Goal: Task Accomplishment & Management: Manage account settings

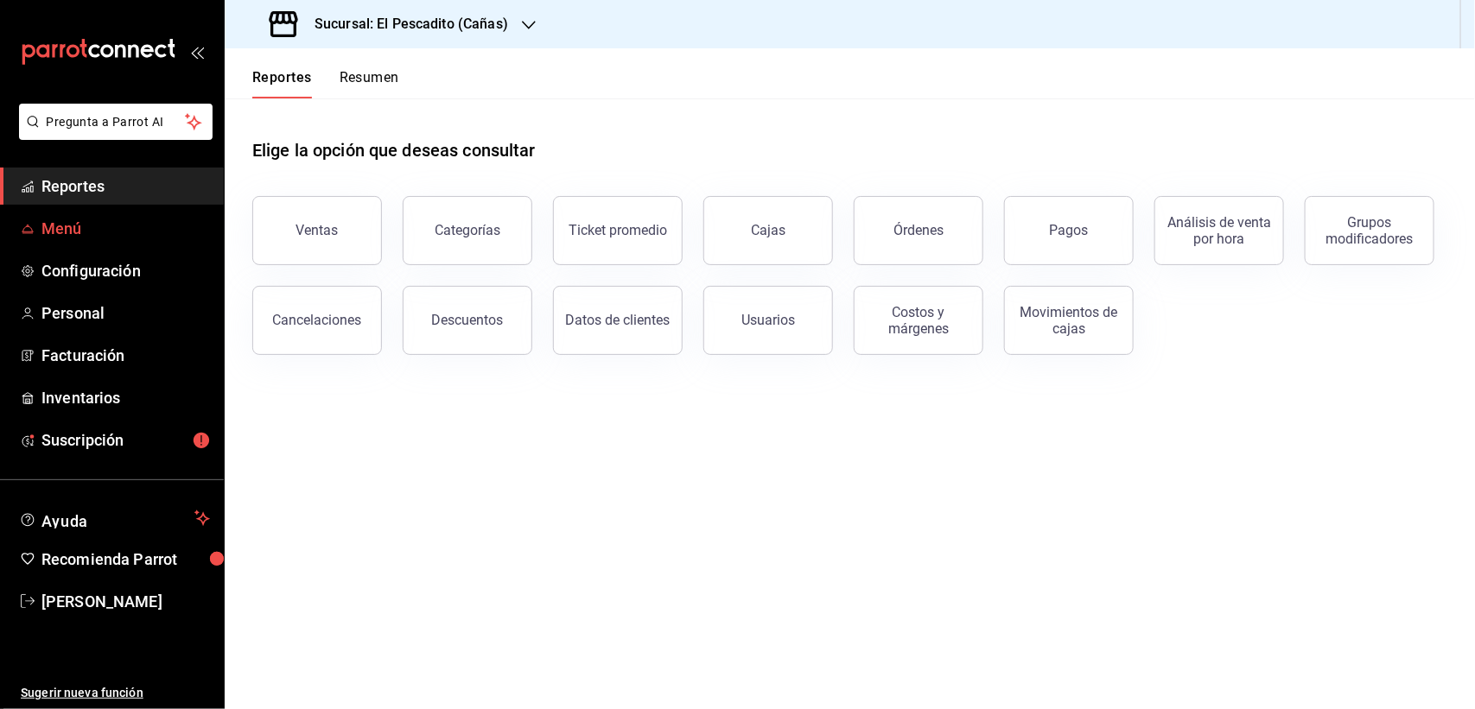
click at [78, 230] on span "Menú" at bounding box center [125, 228] width 168 height 23
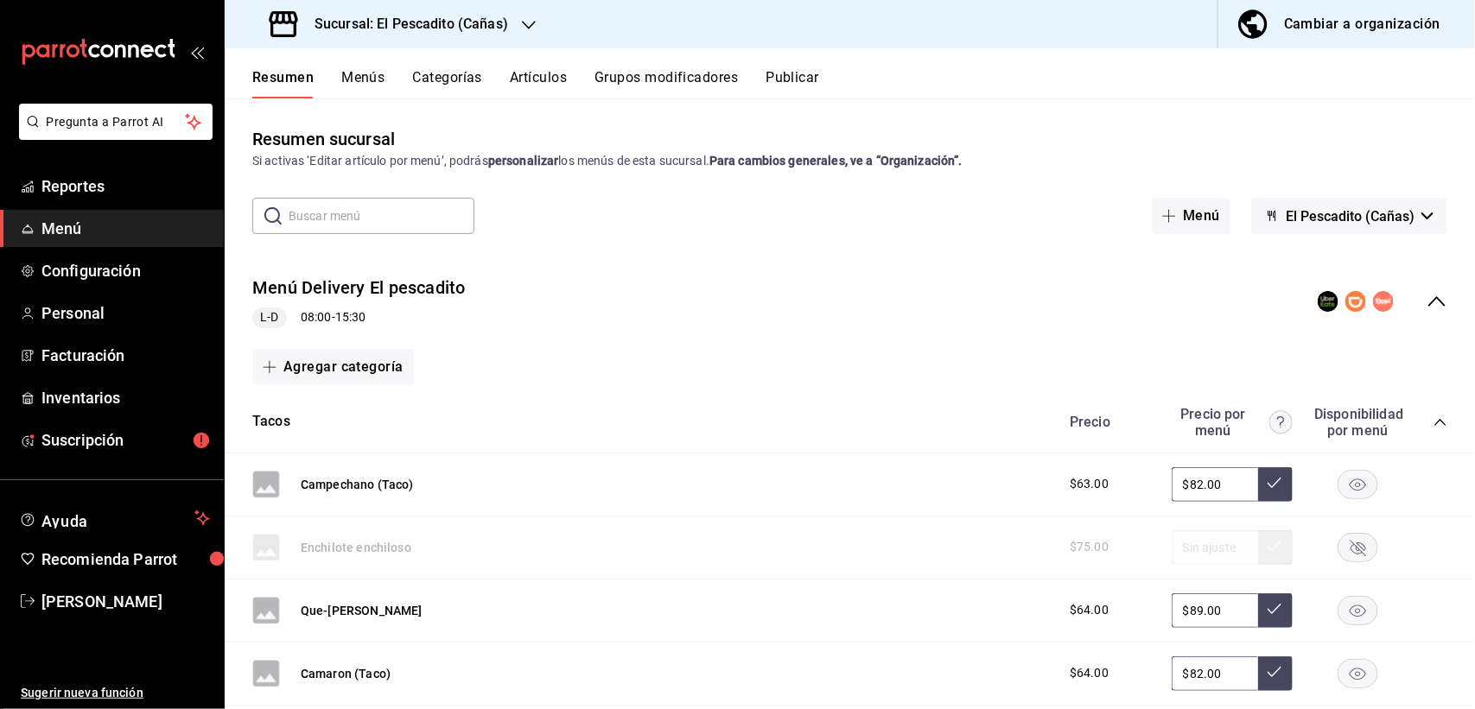
click at [1426, 305] on icon "collapse-menu-row" at bounding box center [1436, 301] width 21 height 21
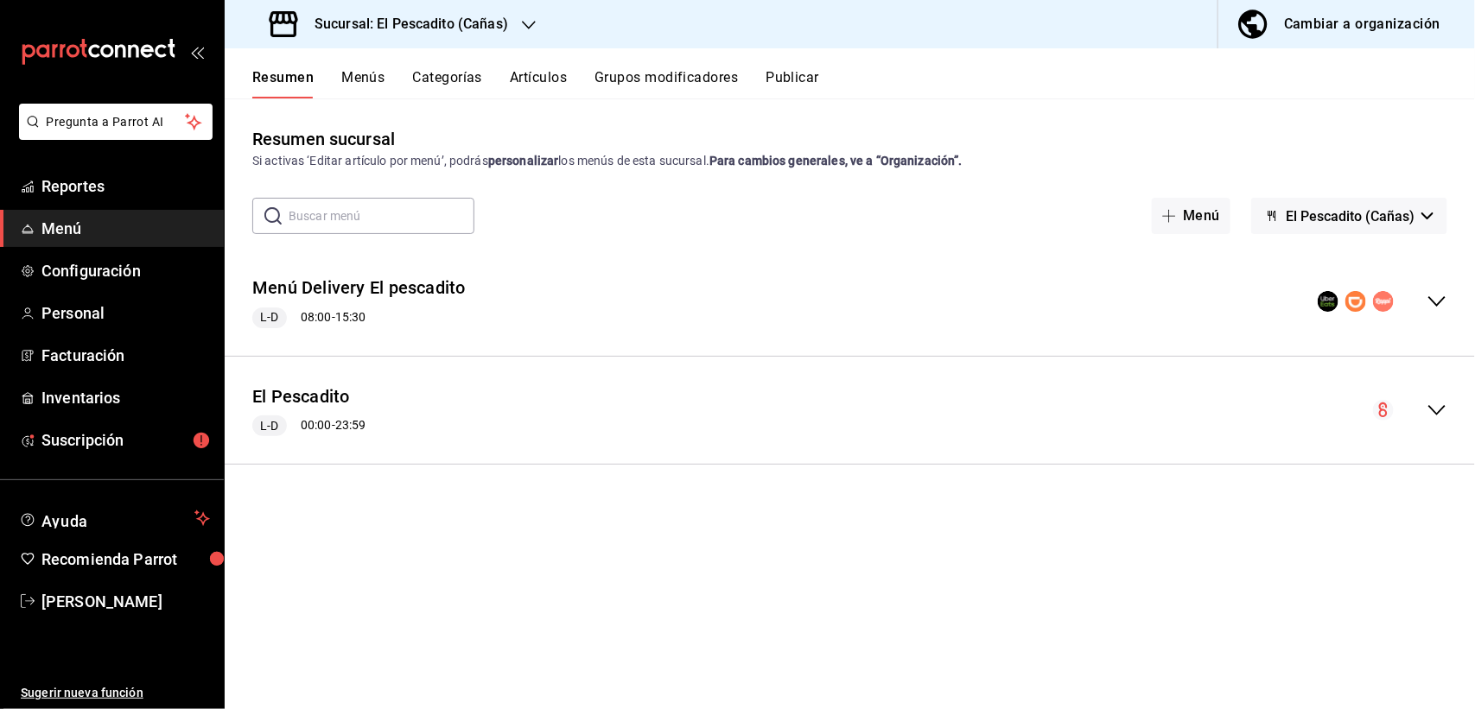
click at [369, 74] on button "Menús" at bounding box center [362, 83] width 43 height 29
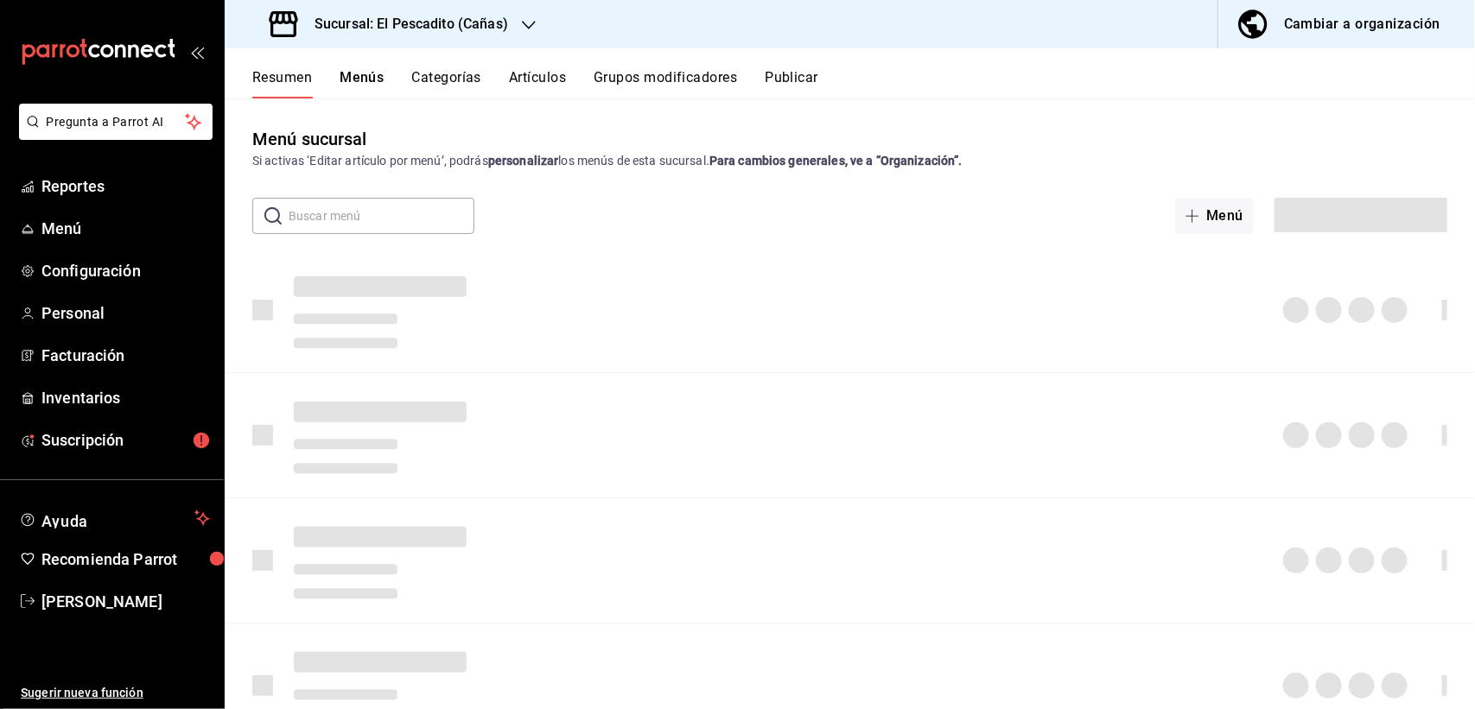
click at [683, 79] on button "Grupos modificadores" at bounding box center [665, 83] width 143 height 29
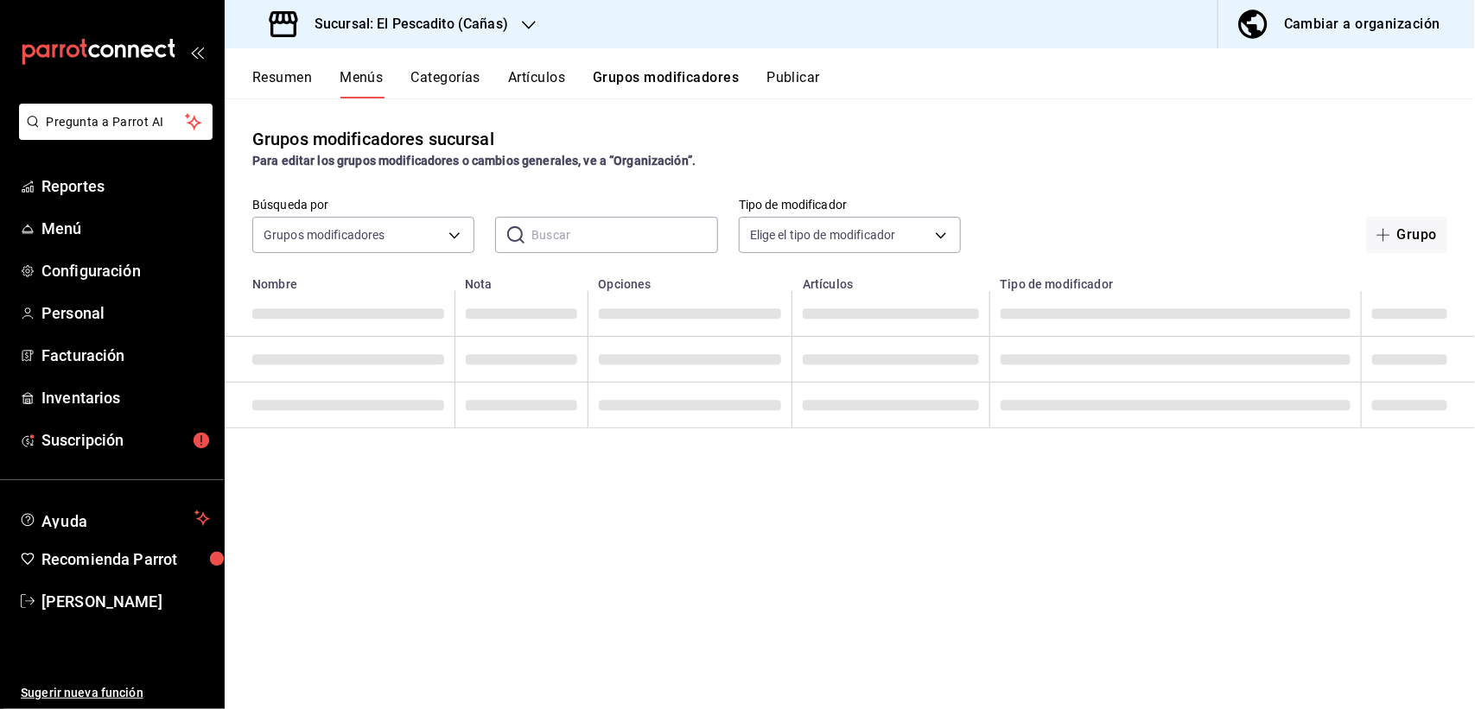
click at [675, 82] on button "Grupos modificadores" at bounding box center [666, 83] width 146 height 29
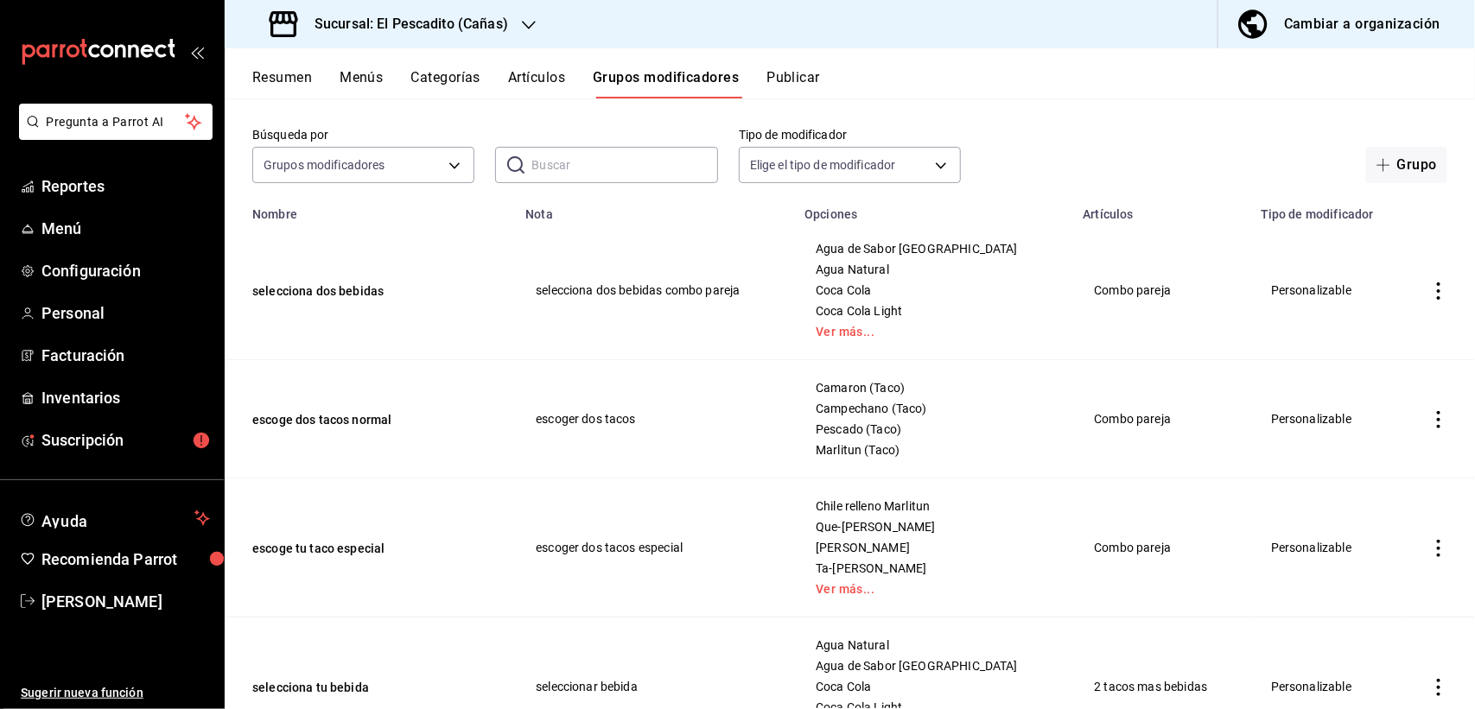
scroll to position [108, 0]
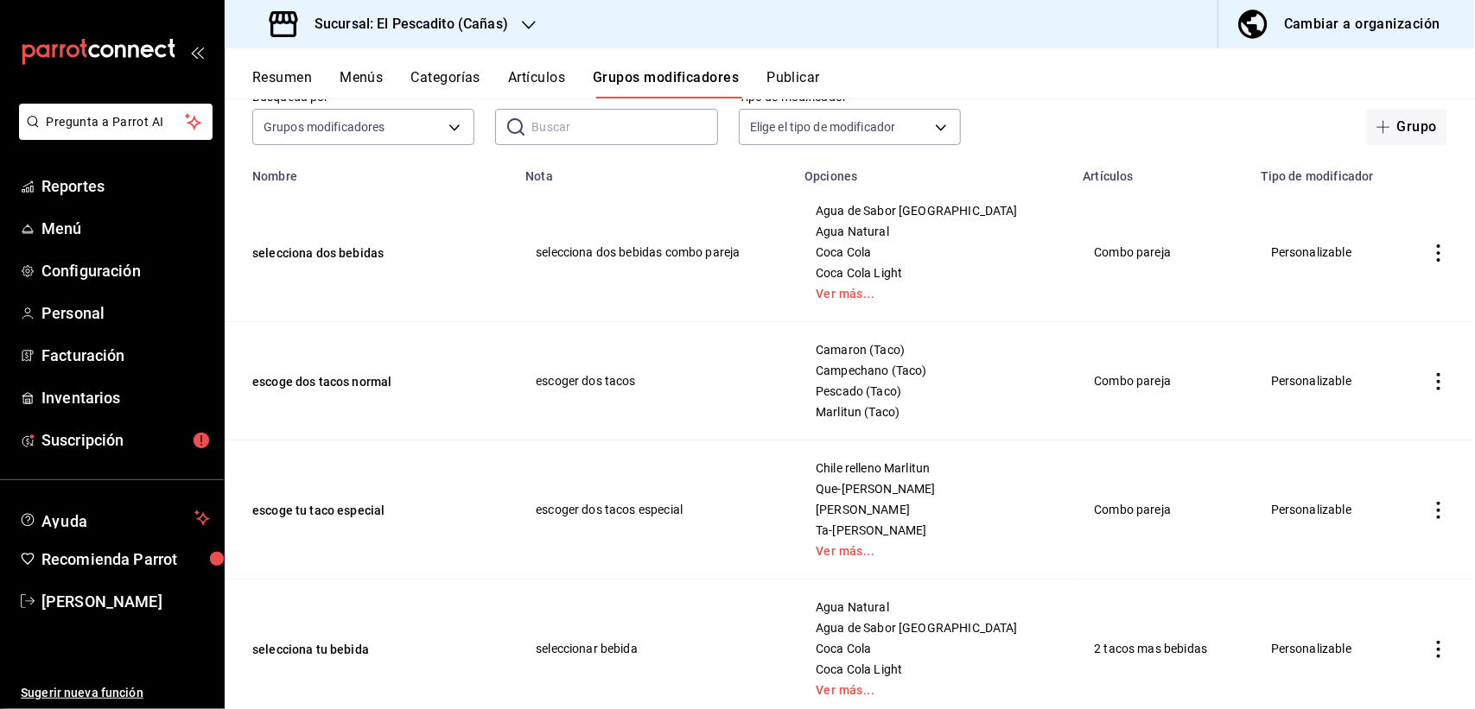
click at [1430, 382] on icon "actions" at bounding box center [1438, 381] width 17 height 17
click at [715, 542] on div at bounding box center [737, 354] width 1475 height 709
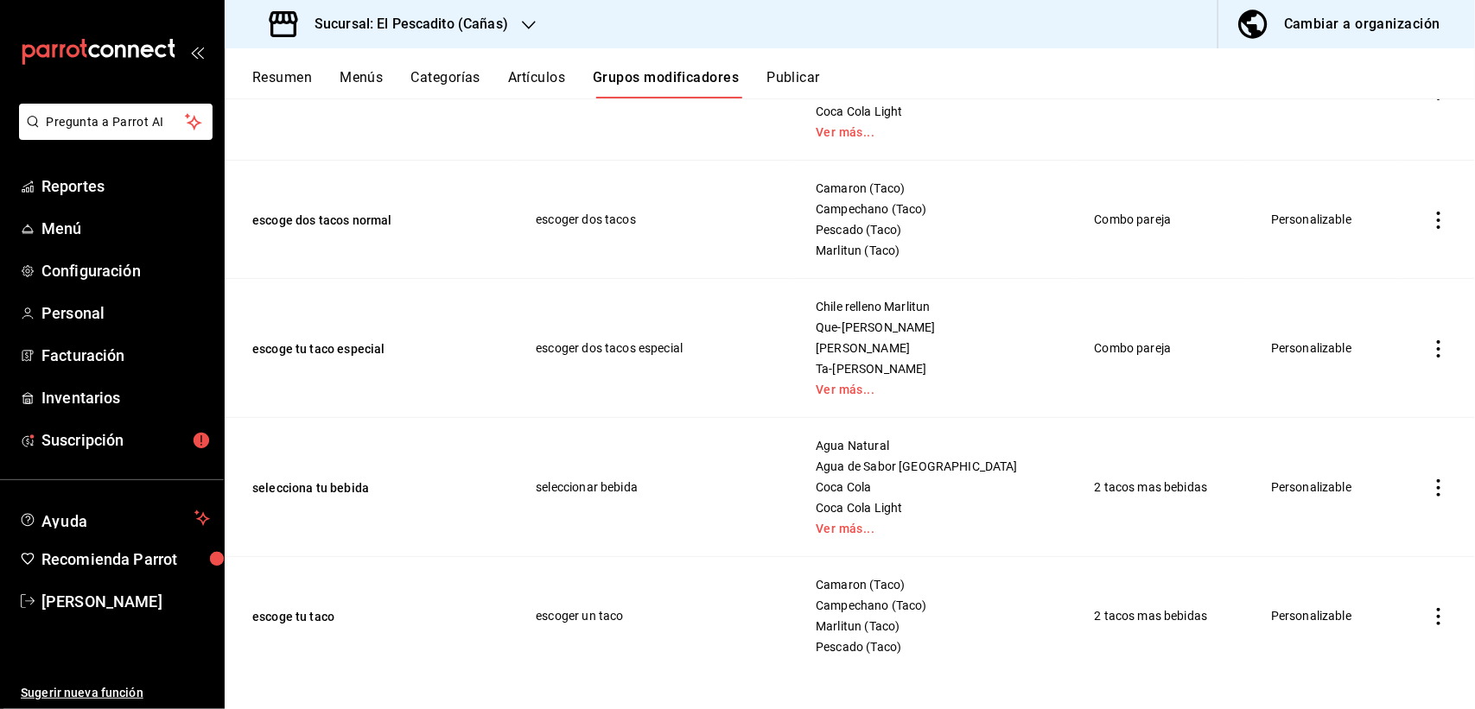
scroll to position [278, 0]
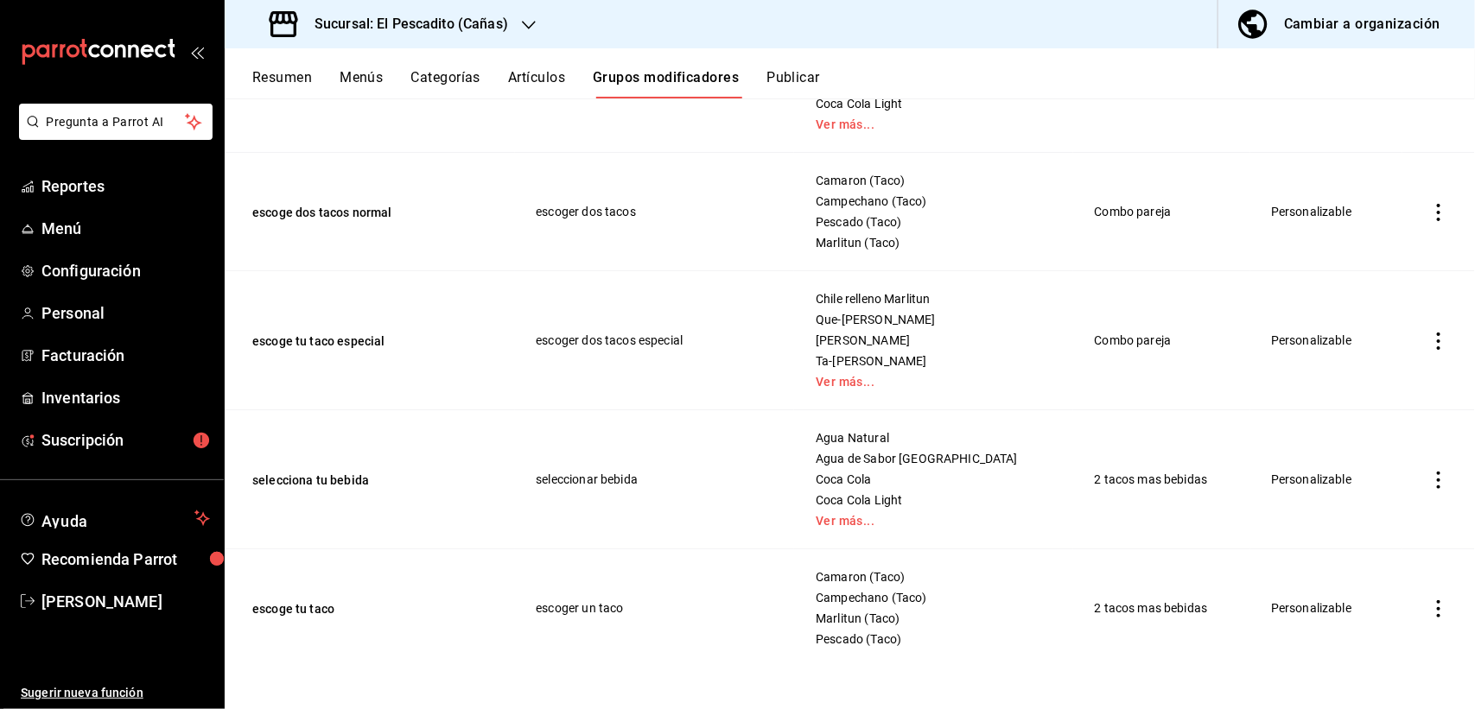
click at [1437, 603] on icon "actions" at bounding box center [1438, 608] width 3 height 17
click at [1414, 214] on div at bounding box center [737, 354] width 1475 height 709
click at [1417, 214] on body "Pregunta a Parrot AI Reportes Menú Configuración Personal Facturación Inventari…" at bounding box center [737, 354] width 1475 height 709
click at [1437, 218] on icon "actions" at bounding box center [1438, 212] width 3 height 17
click at [1370, 244] on span "Editar" at bounding box center [1368, 253] width 45 height 18
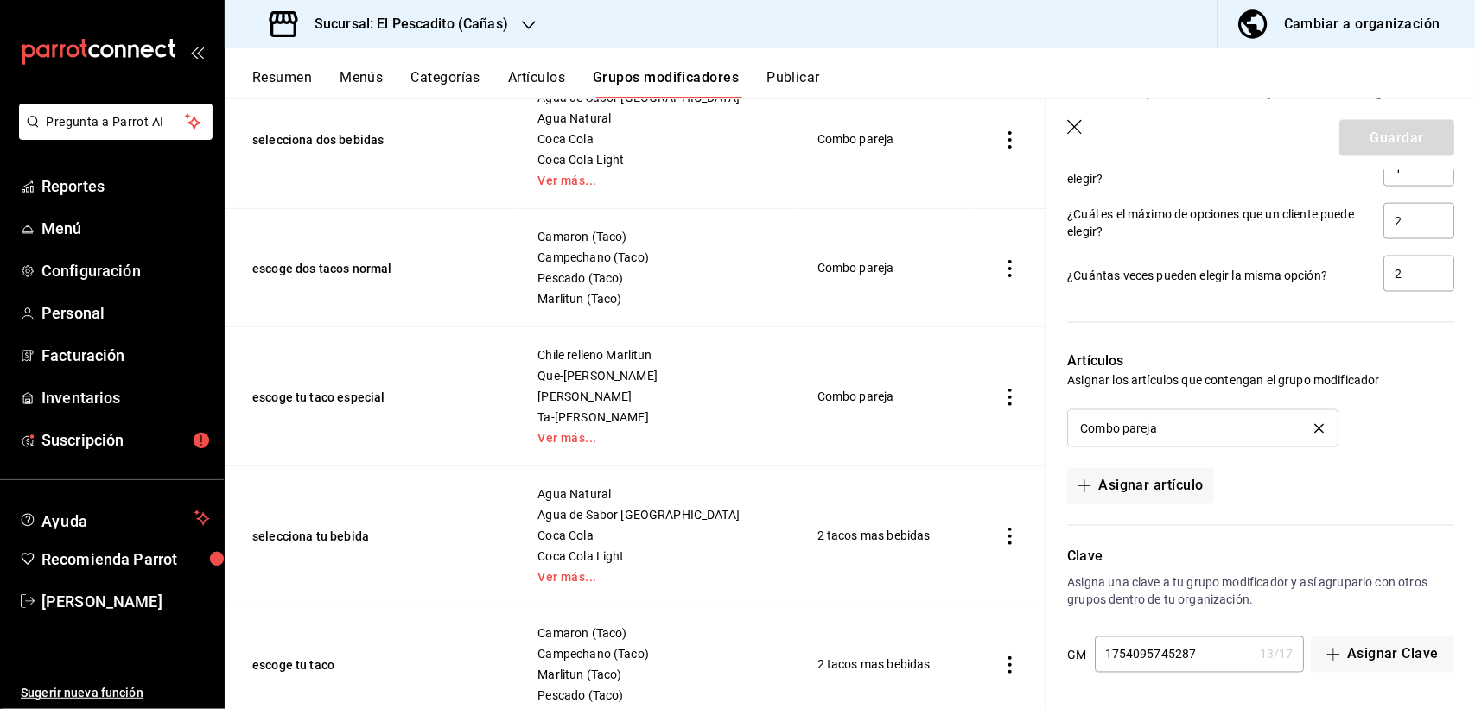
scroll to position [1130, 0]
click at [1064, 127] on header "Guardar" at bounding box center [1260, 134] width 429 height 71
click at [1068, 128] on icon "button" at bounding box center [1075, 128] width 17 height 17
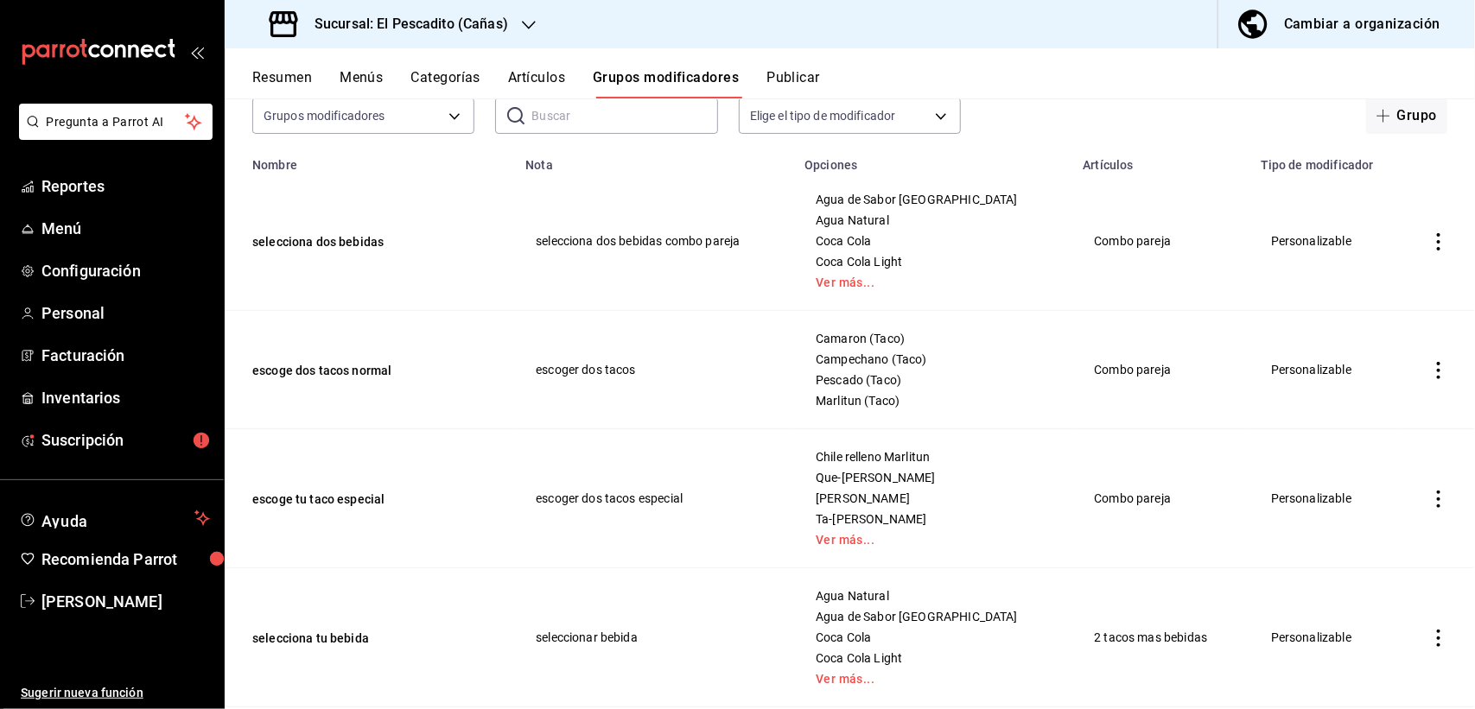
scroll to position [140, 0]
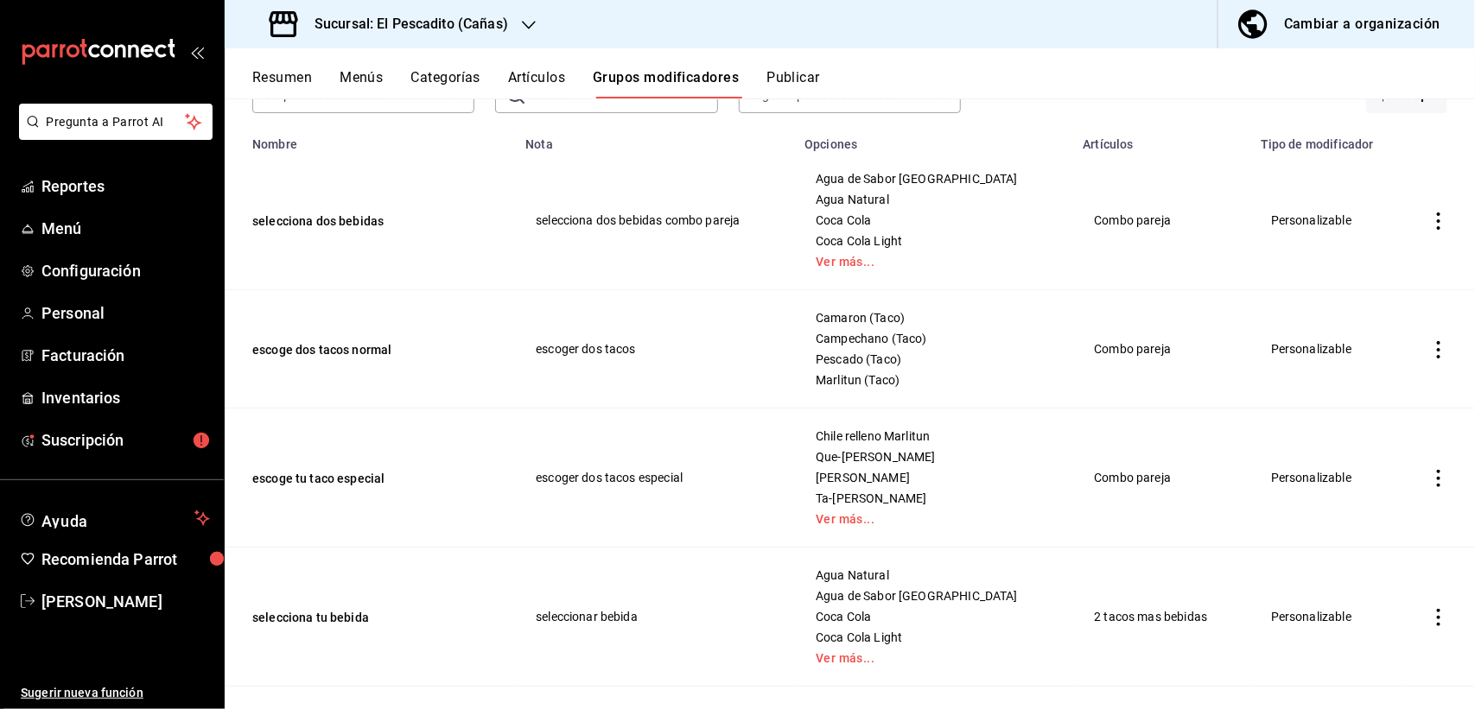
click at [300, 85] on button "Resumen" at bounding box center [282, 83] width 60 height 29
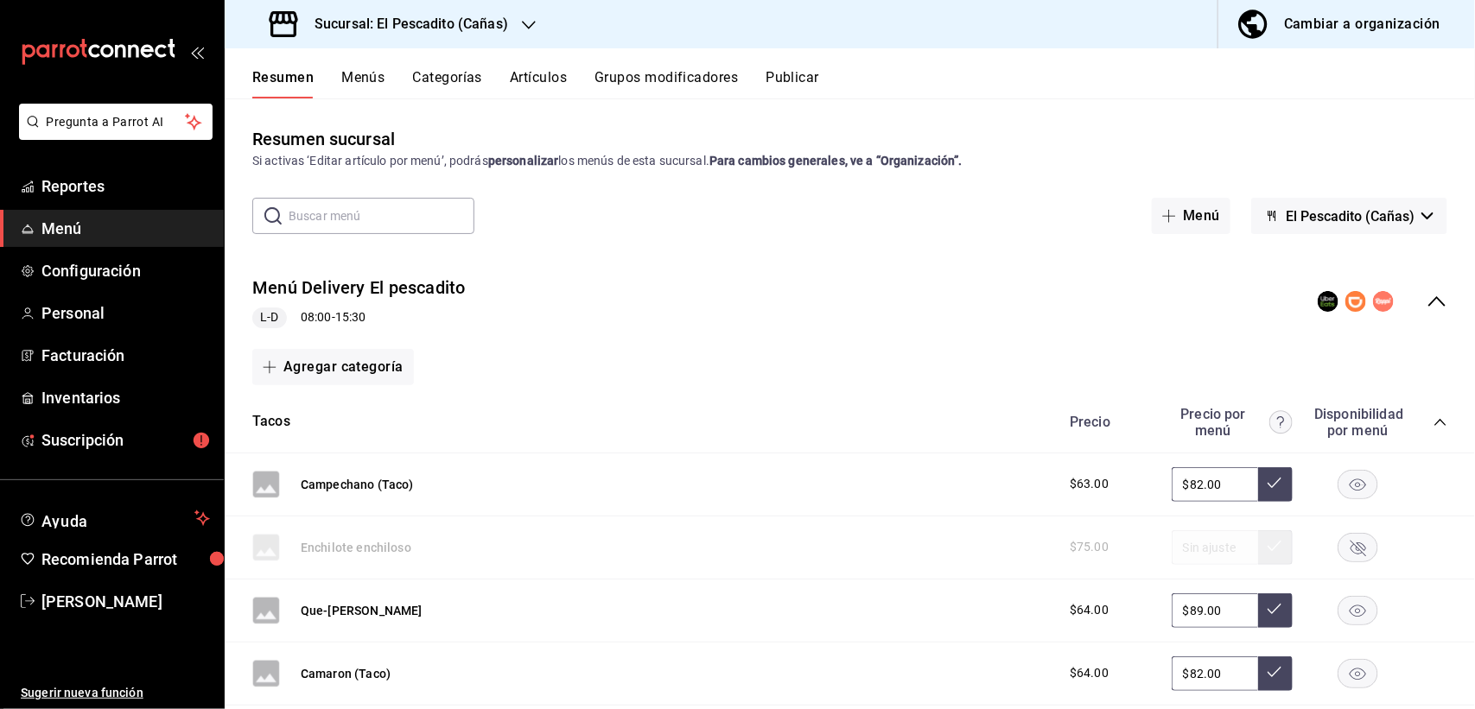
click at [1433, 416] on icon "collapse-category-row" at bounding box center [1440, 423] width 14 height 14
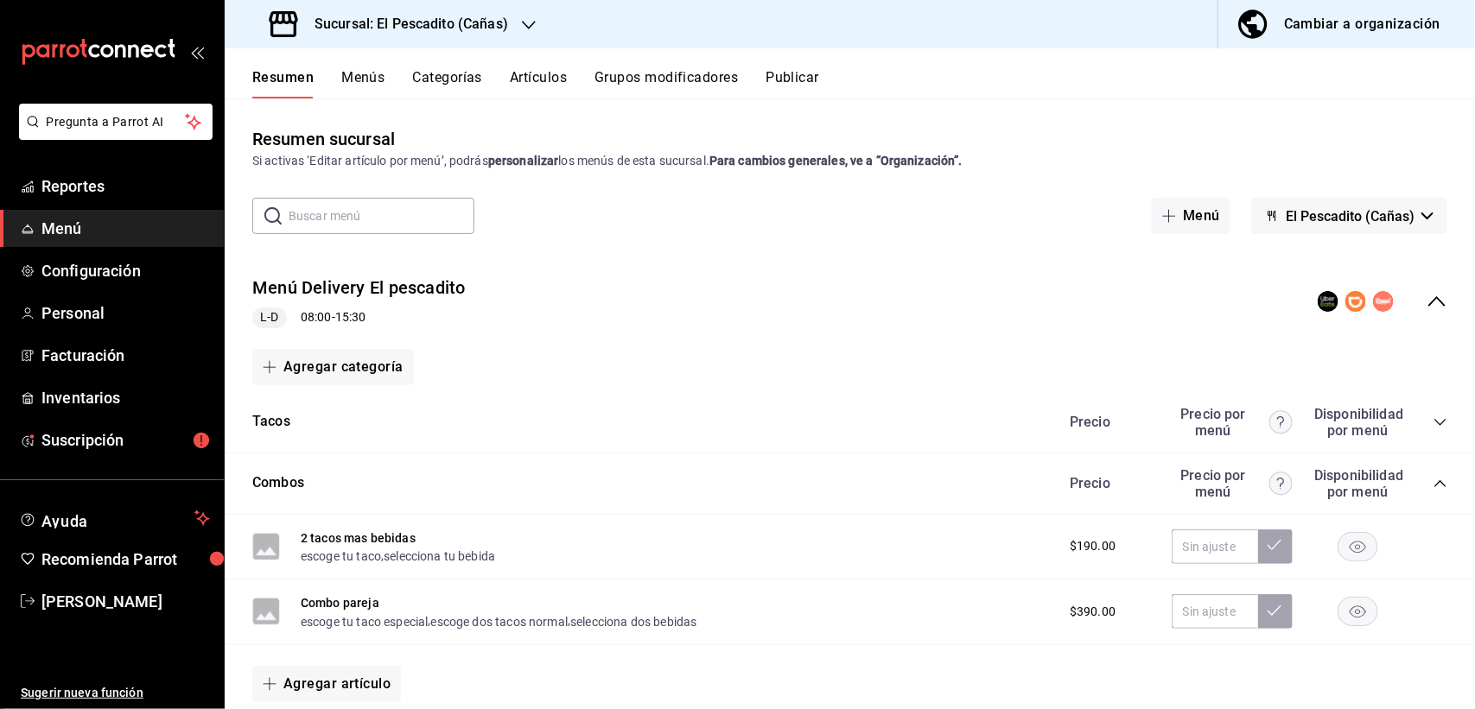
scroll to position [324, 0]
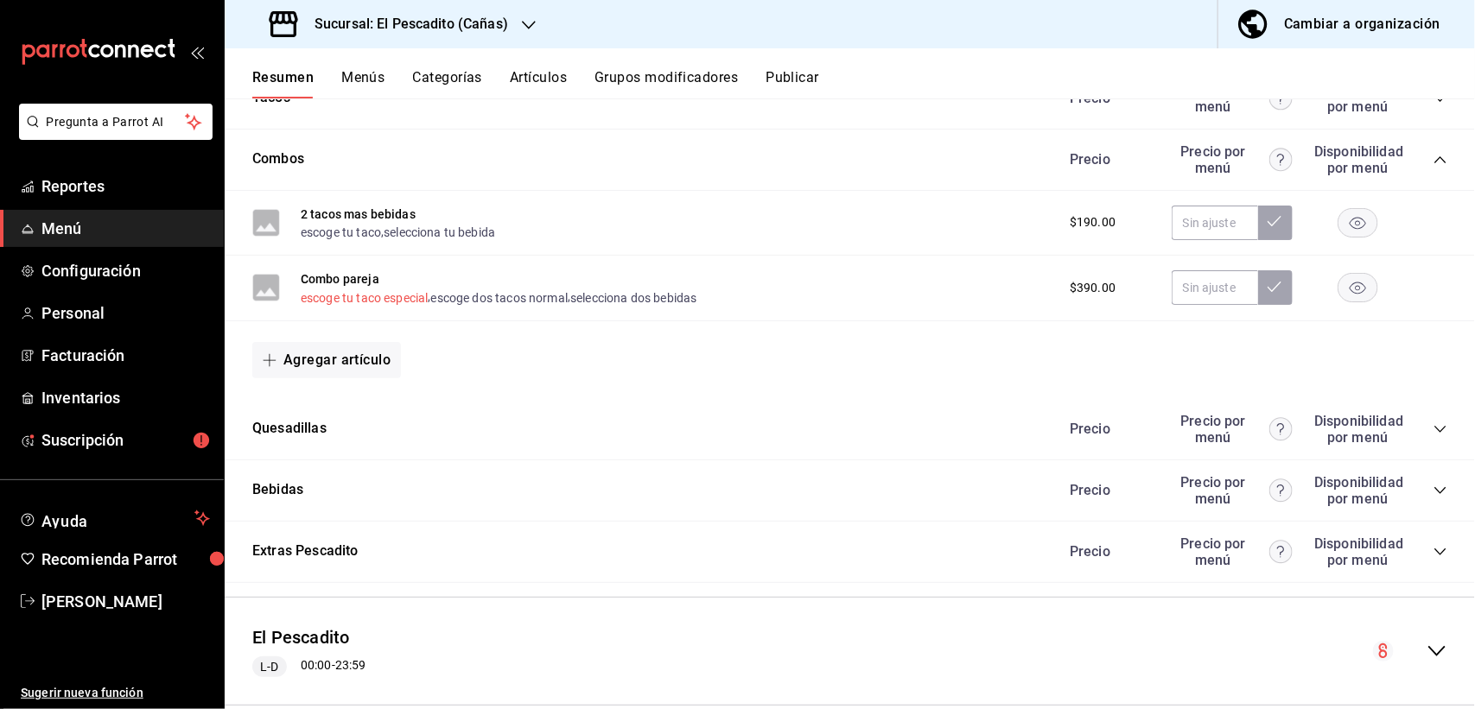
click at [346, 300] on button "escoge tu taco especial" at bounding box center [364, 297] width 127 height 17
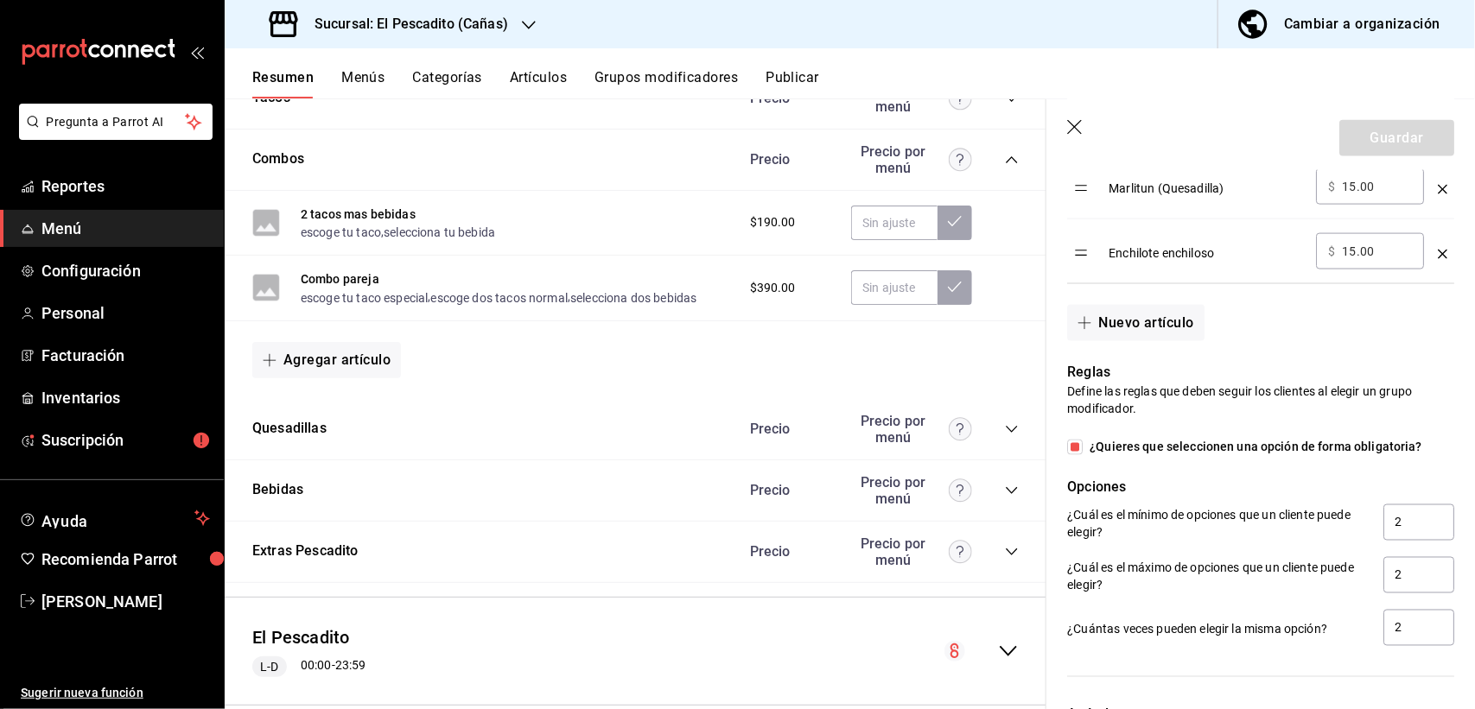
scroll to position [1188, 0]
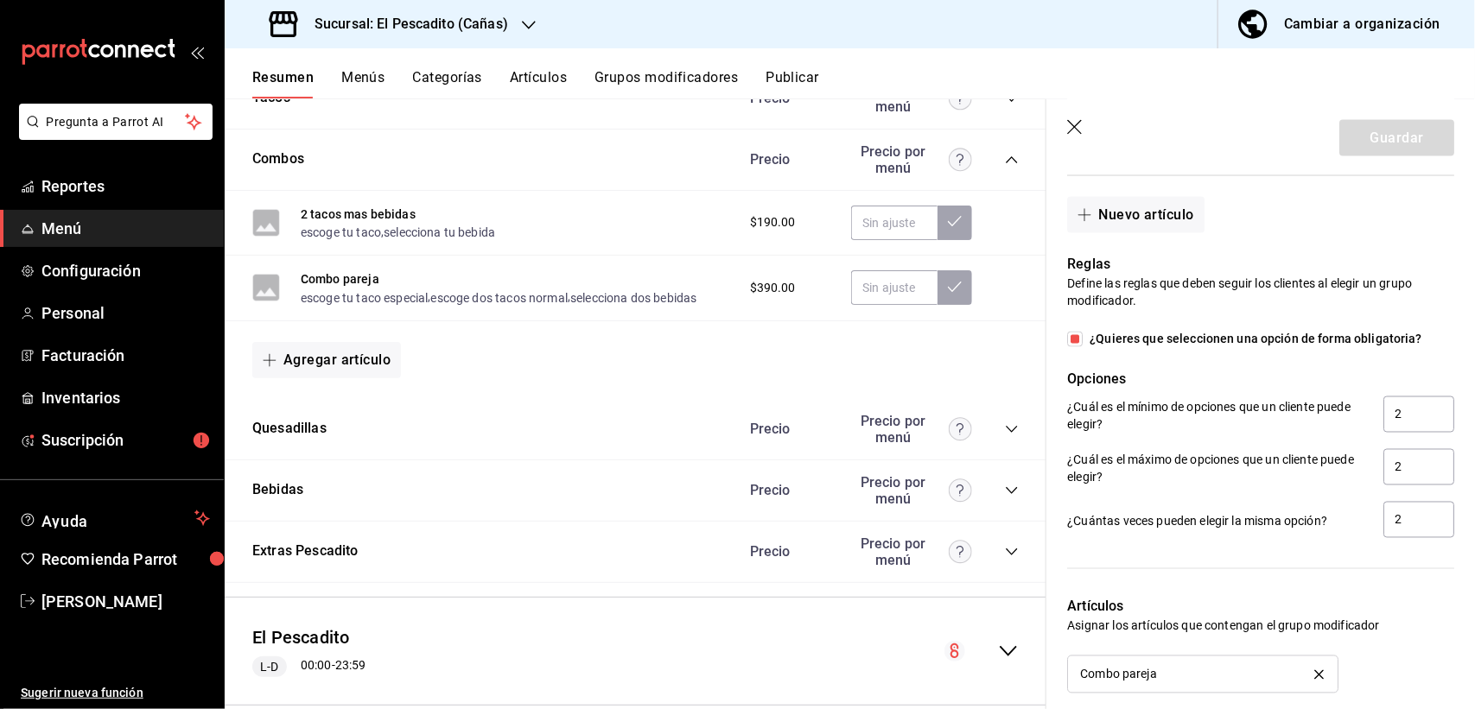
click at [1067, 126] on icon "button" at bounding box center [1075, 128] width 17 height 17
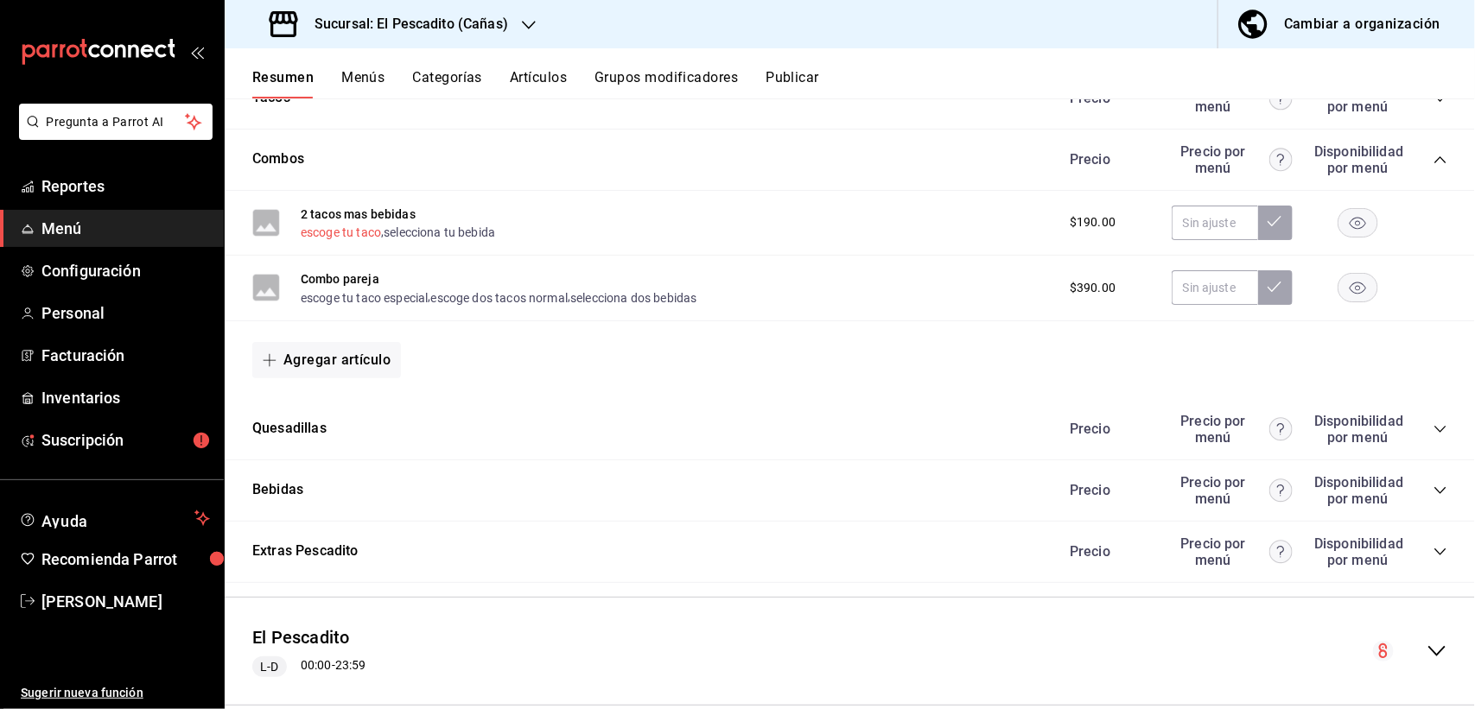
click at [364, 232] on button "escoge tu taco" at bounding box center [341, 232] width 80 height 17
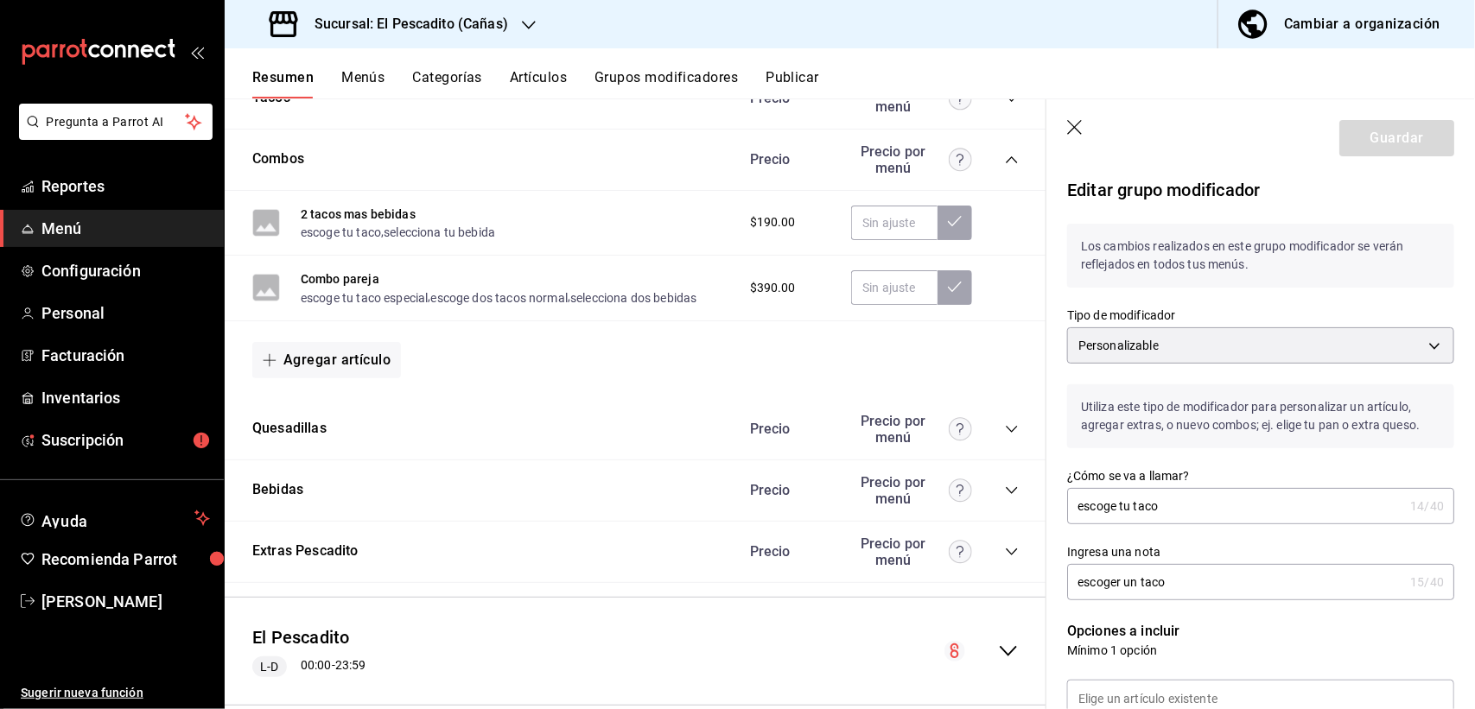
type input "CUSTOMIZABLE"
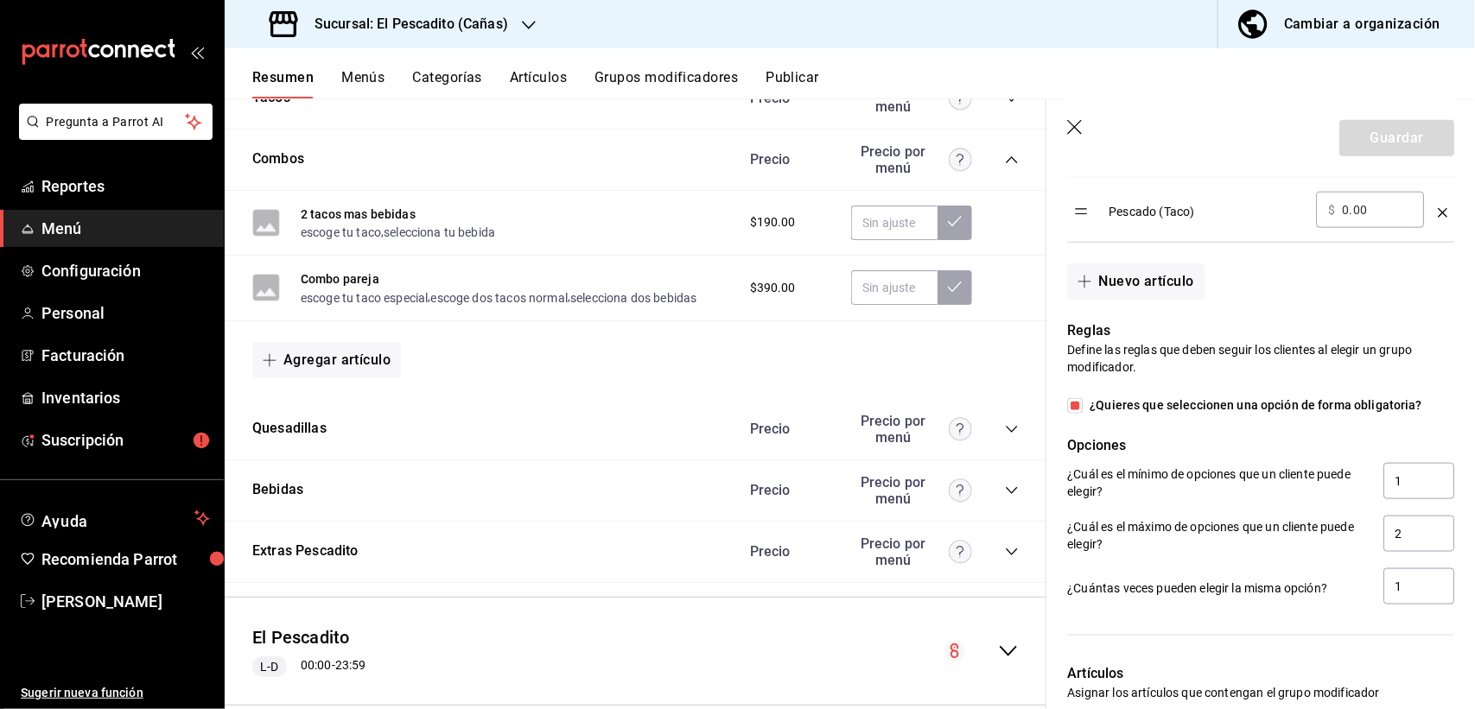
scroll to position [864, 0]
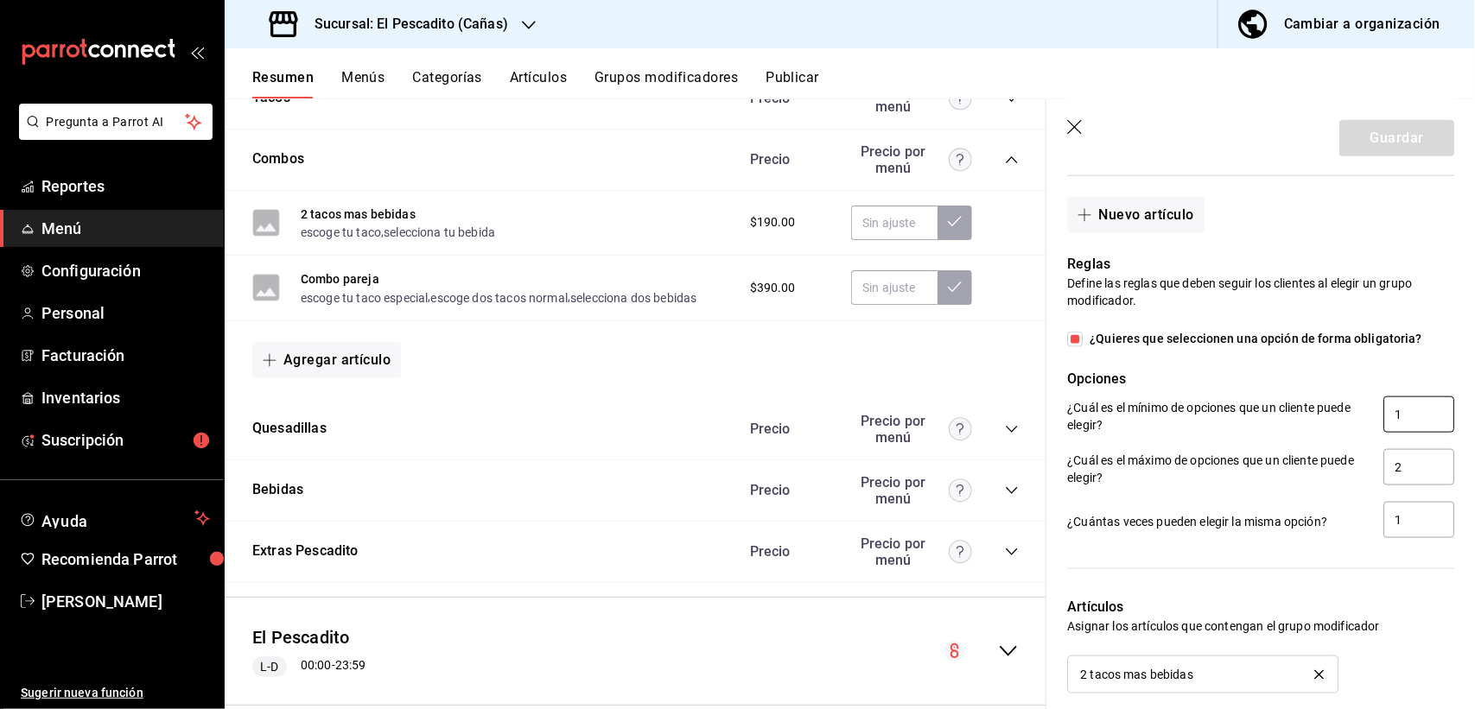
drag, startPoint x: 1400, startPoint y: 438, endPoint x: 1350, endPoint y: 441, distance: 50.2
click at [1350, 435] on div "¿Cuál es el mínimo de opciones que un cliente puede elegir? 1" at bounding box center [1260, 416] width 387 height 39
type input "2"
click at [1365, 135] on button "Guardar" at bounding box center [1396, 138] width 115 height 36
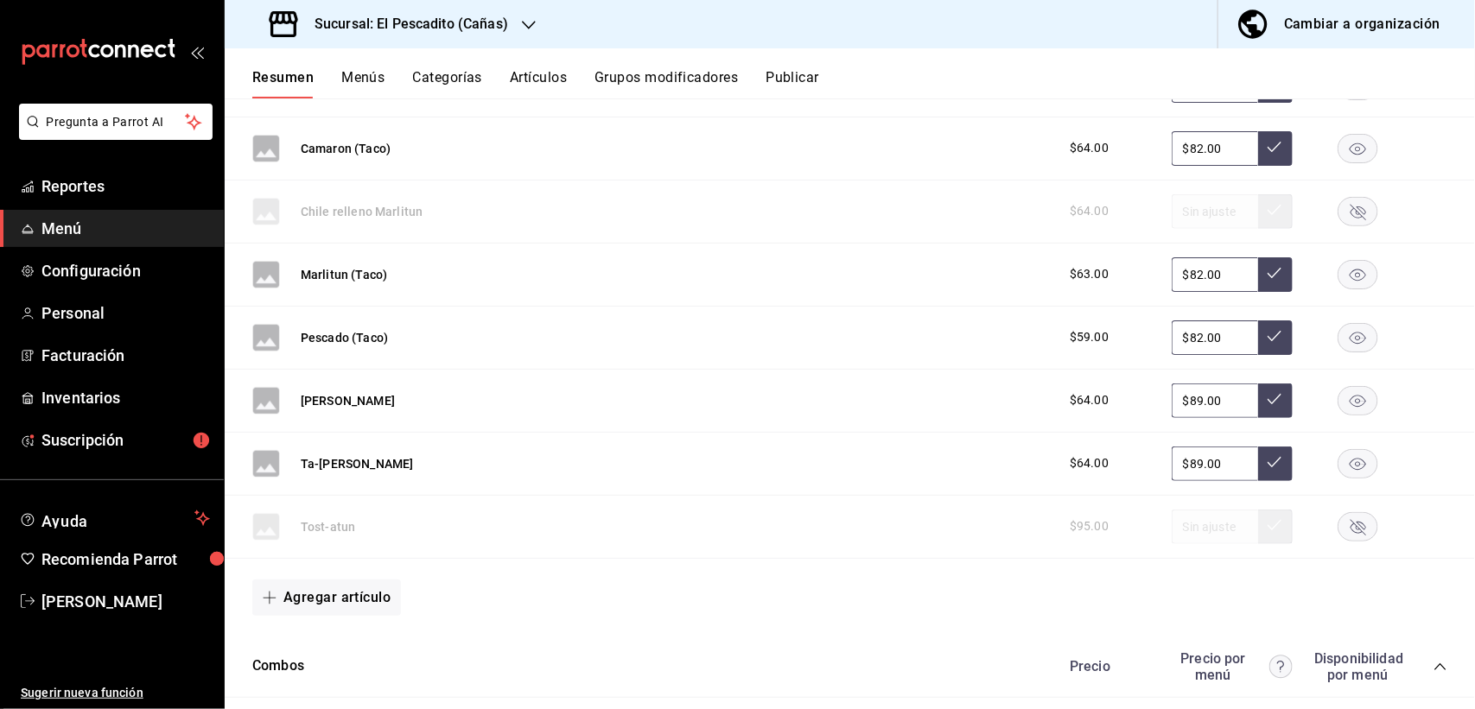
scroll to position [864, 0]
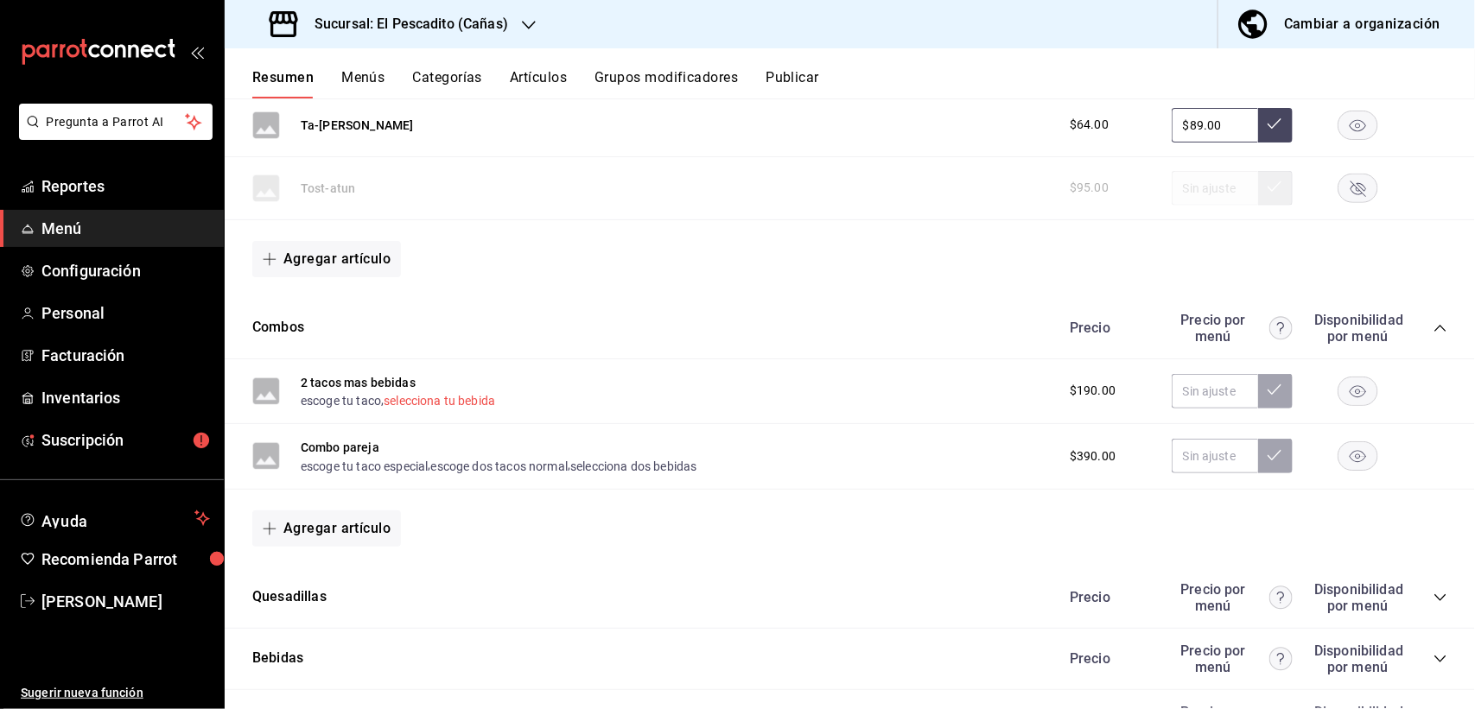
click at [368, 400] on button "escoge tu taco" at bounding box center [341, 400] width 80 height 17
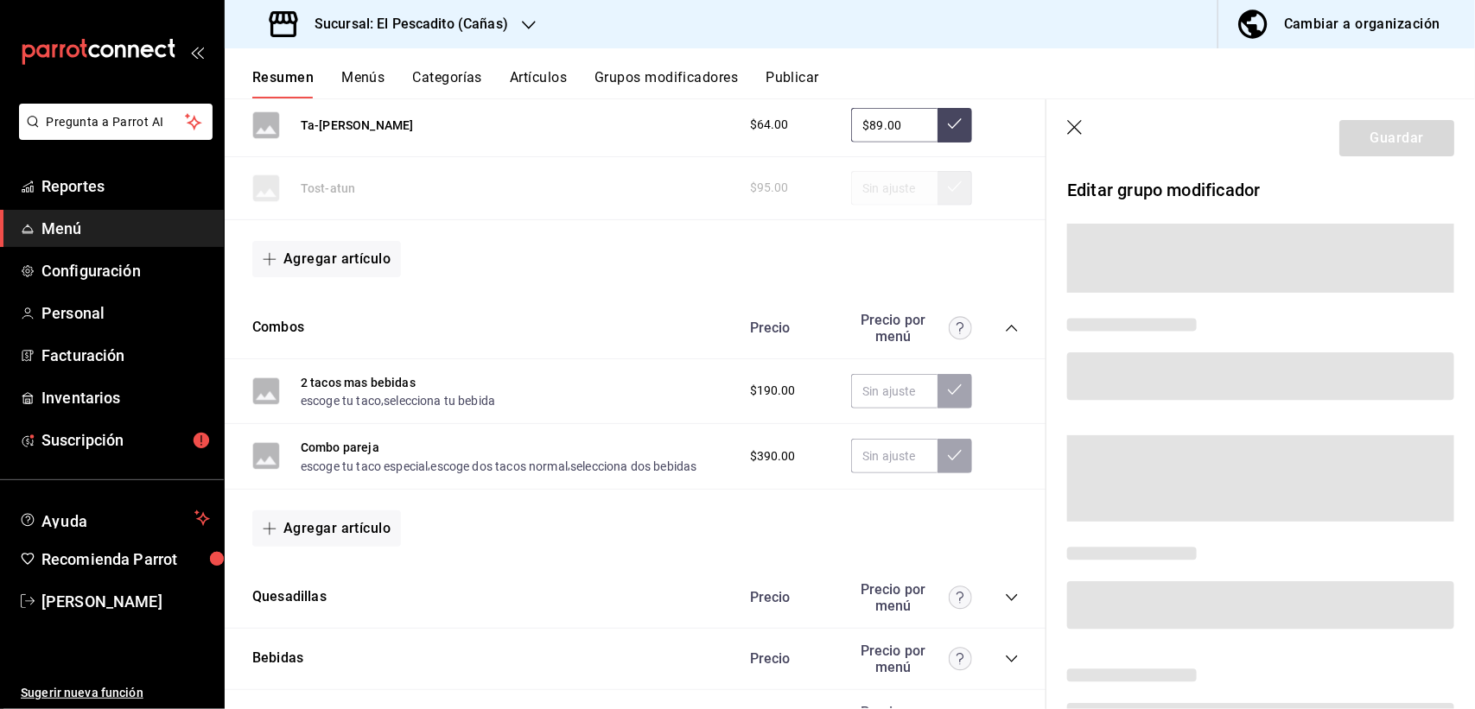
scroll to position [972, 0]
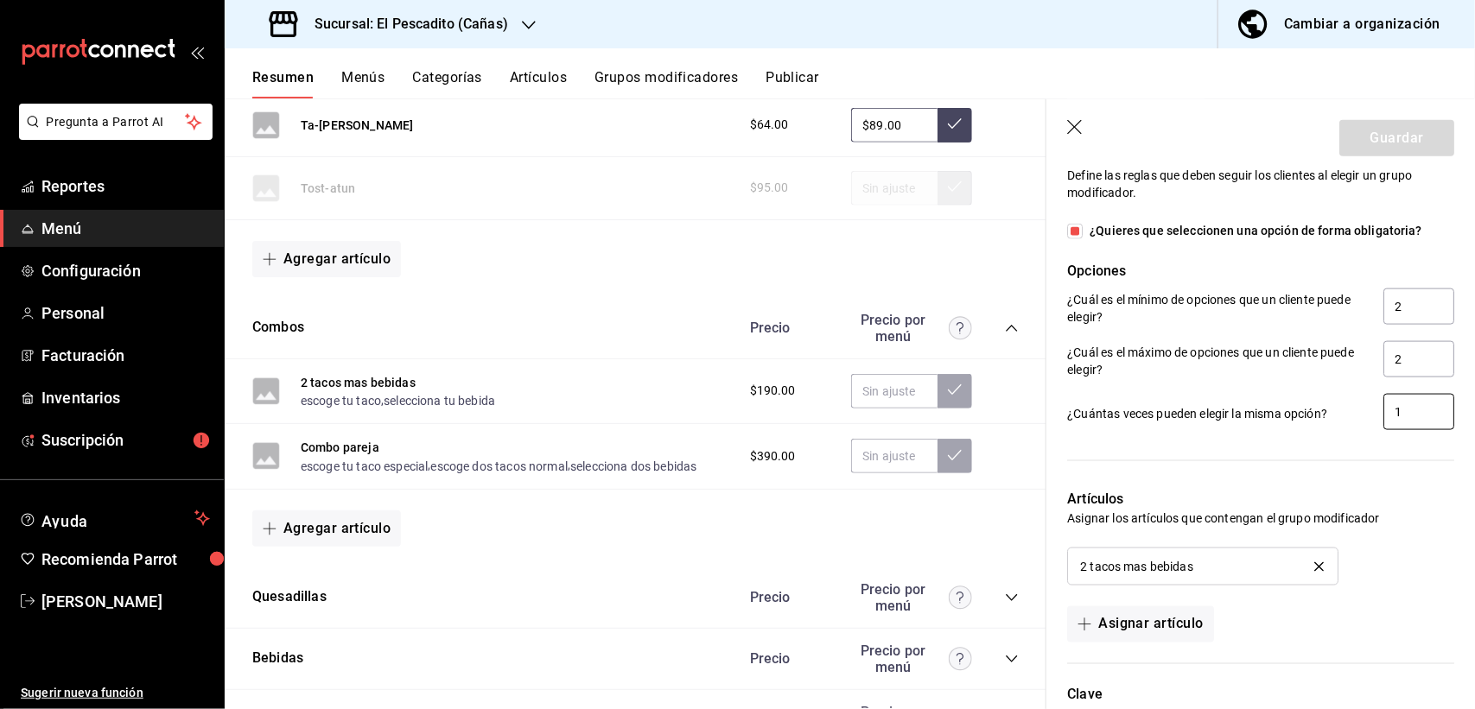
drag, startPoint x: 1410, startPoint y: 434, endPoint x: 1370, endPoint y: 437, distance: 39.9
click at [1383, 430] on input "1" at bounding box center [1418, 412] width 71 height 36
type input "2"
click at [1383, 135] on button "Guardar" at bounding box center [1396, 138] width 115 height 36
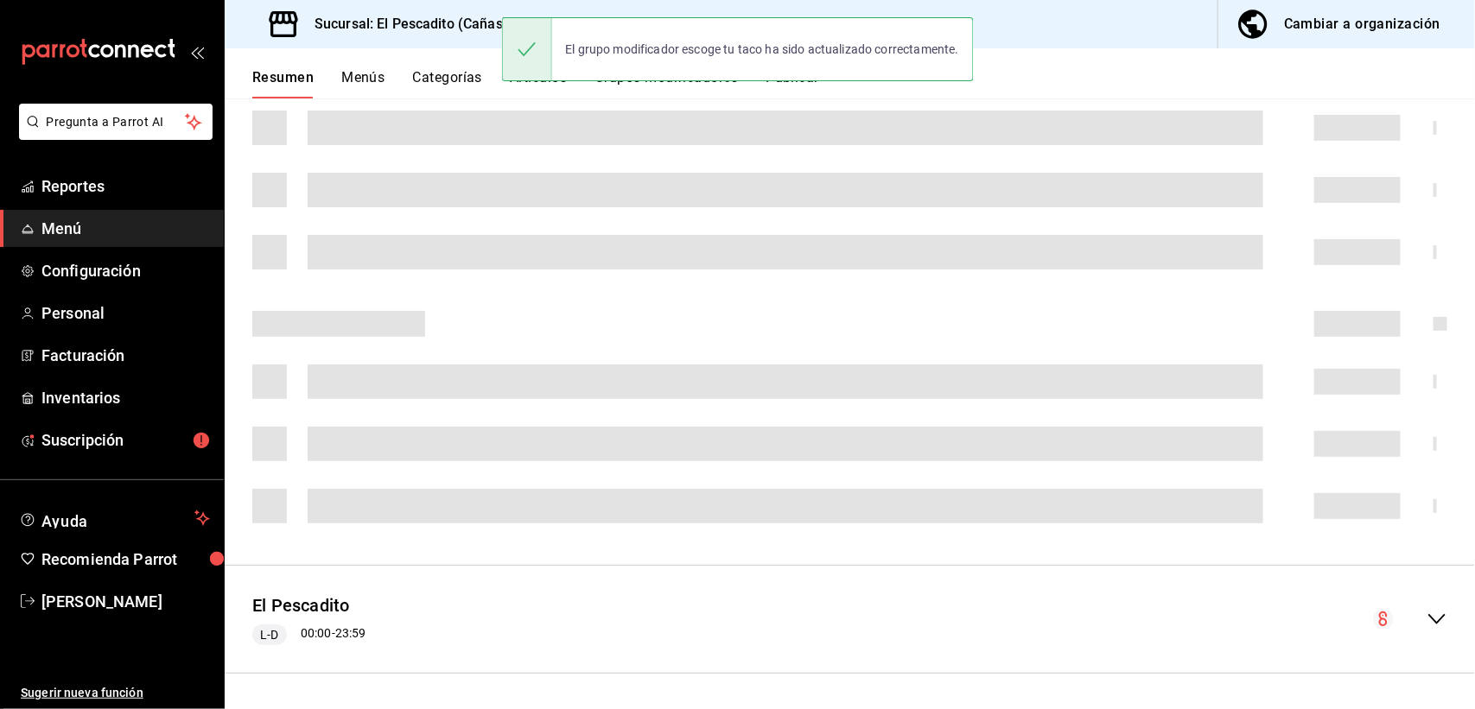
scroll to position [299, 0]
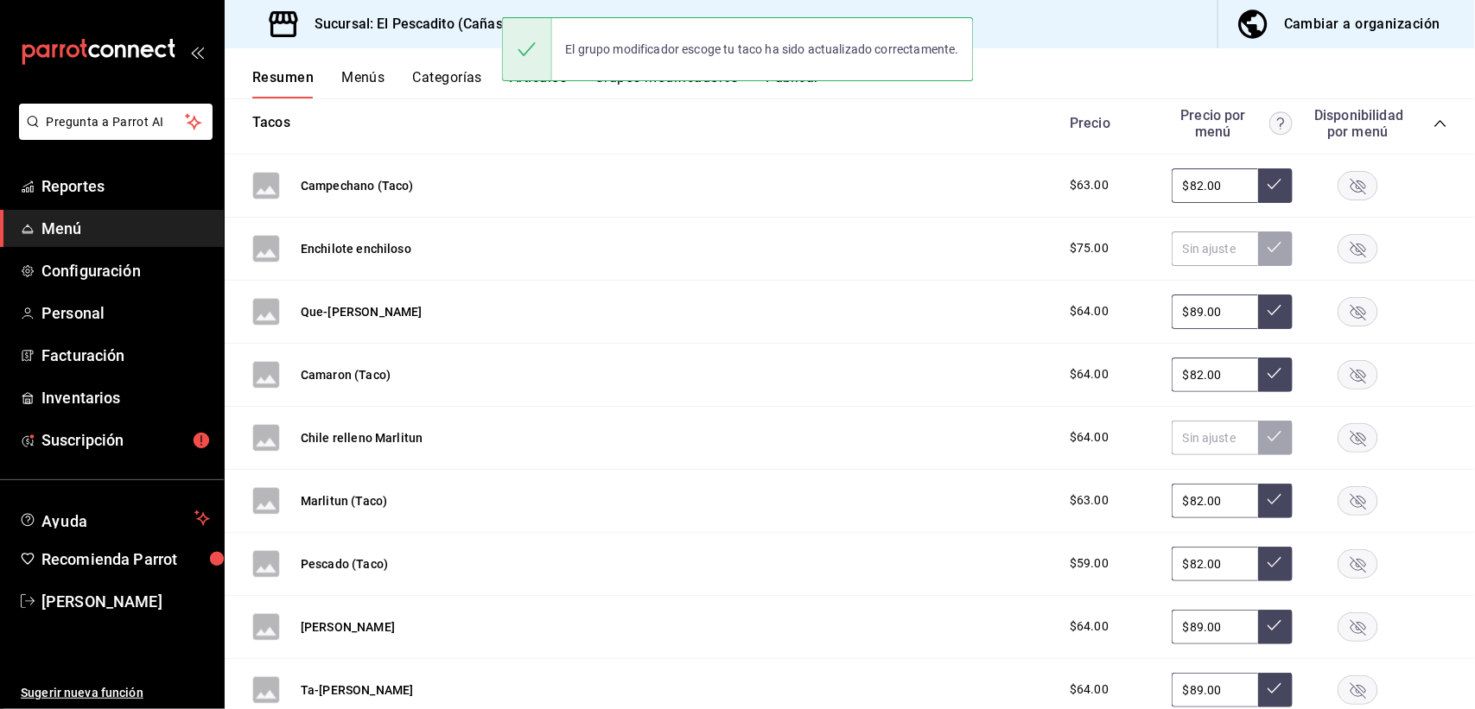
click at [244, 101] on div "Tacos Precio Precio por menú Disponibilidad por menú" at bounding box center [850, 123] width 1250 height 61
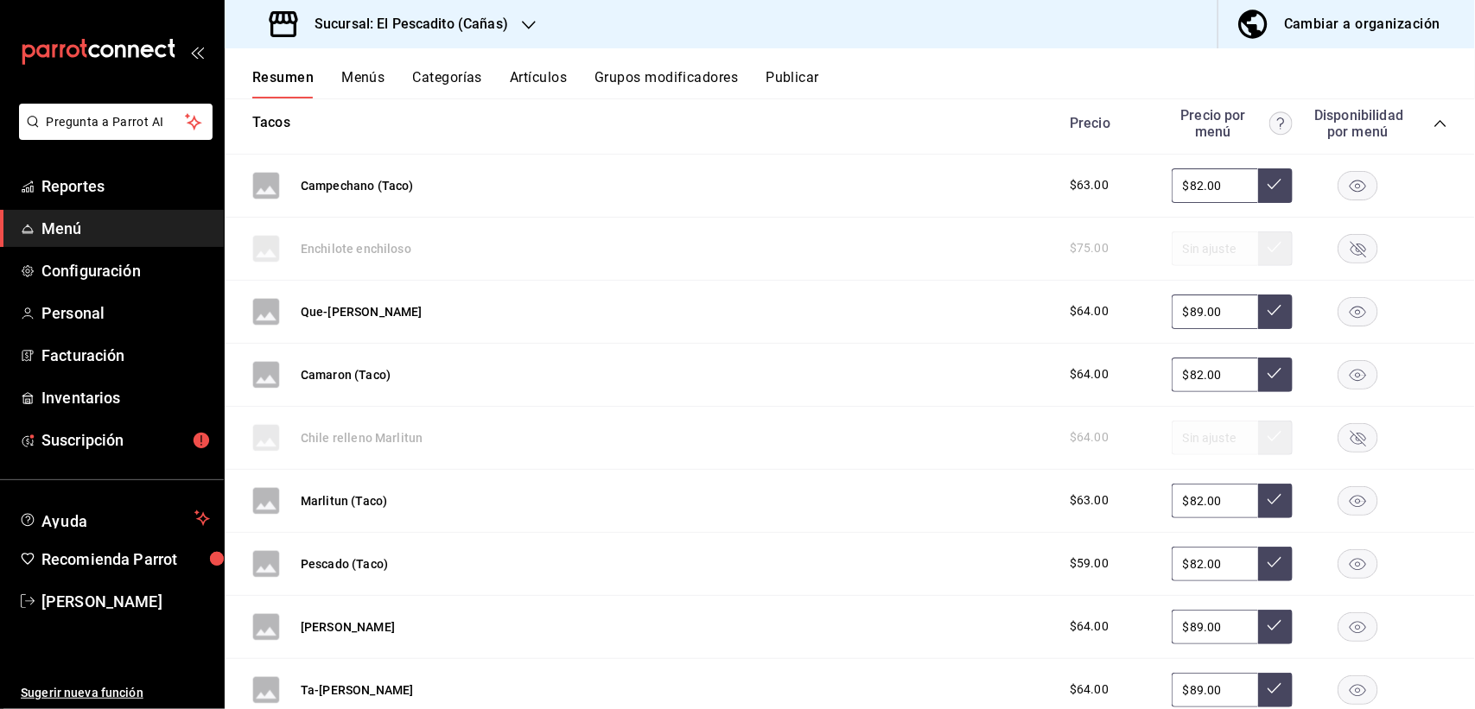
click at [791, 73] on button "Publicar" at bounding box center [793, 83] width 54 height 29
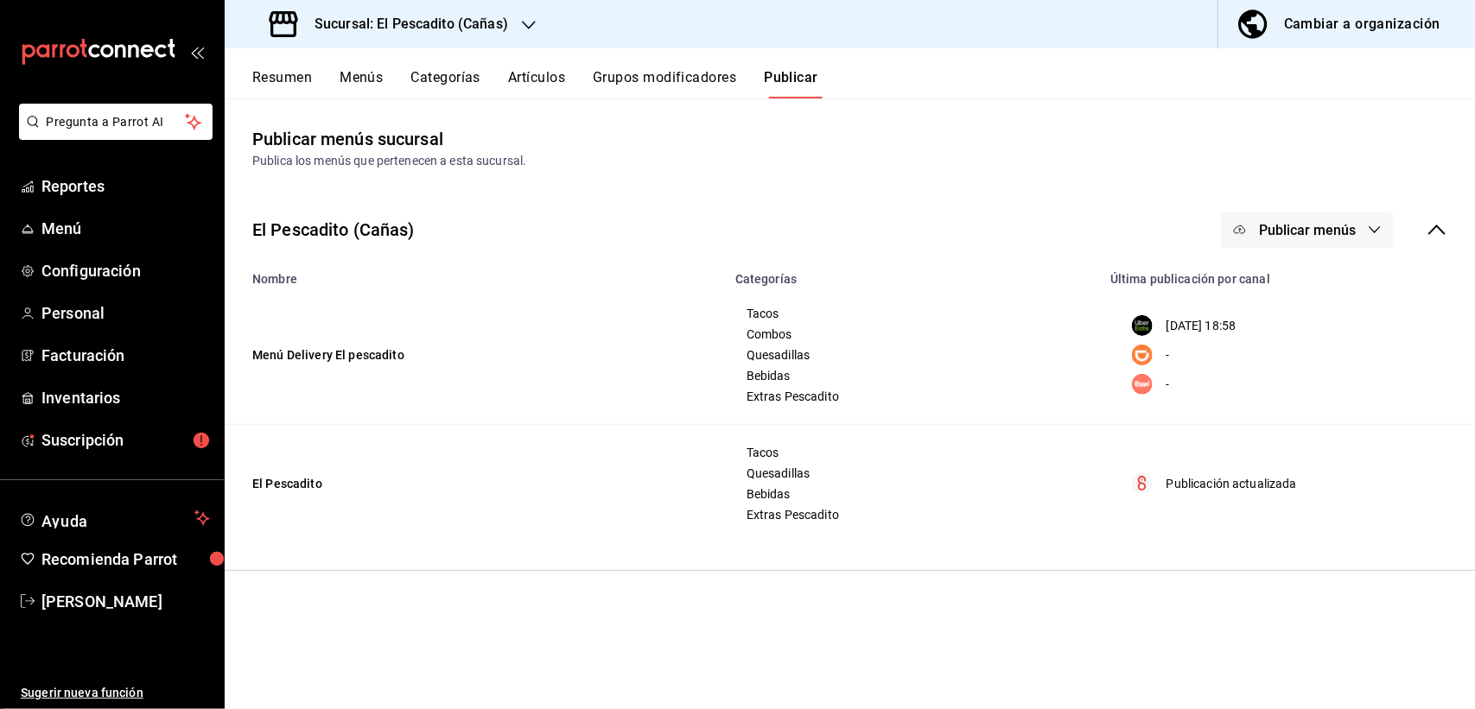
click at [1325, 238] on button "Publicar menús" at bounding box center [1307, 230] width 173 height 36
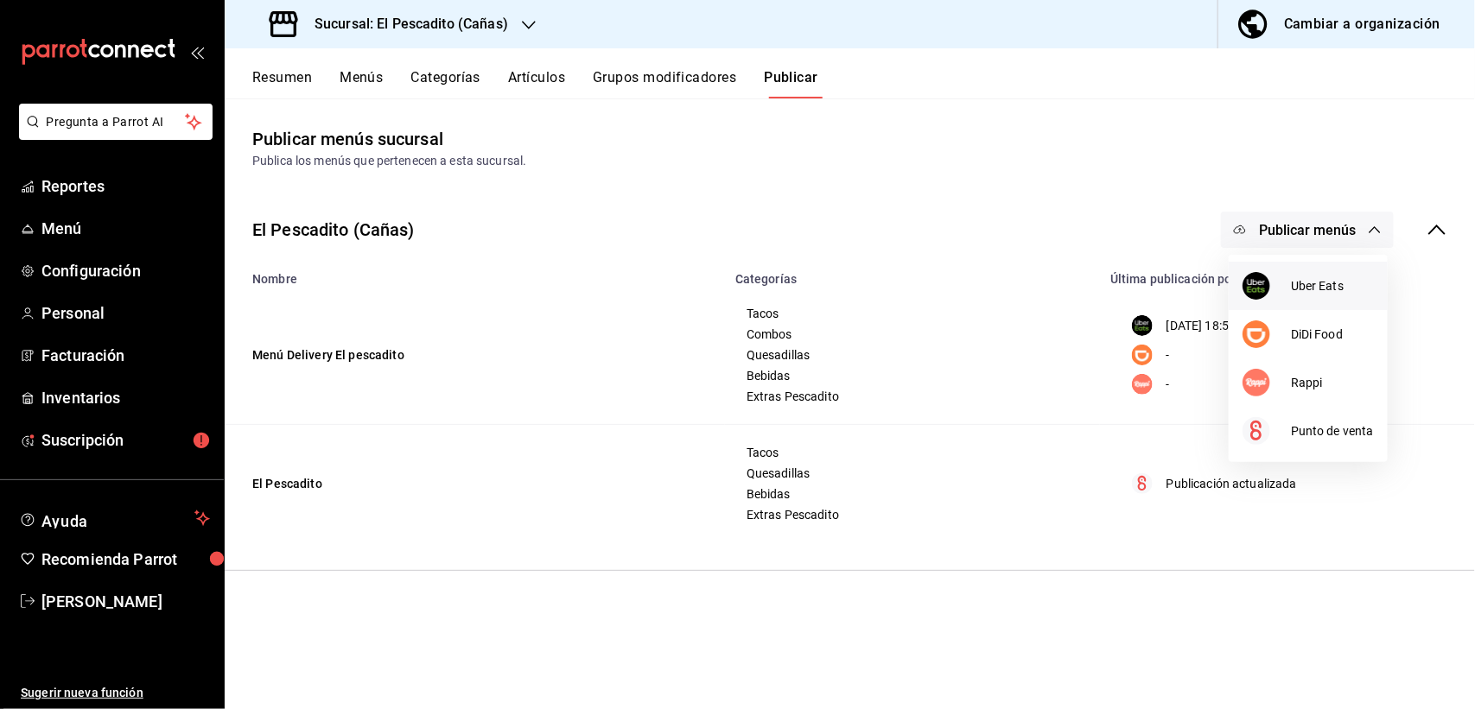
click at [1302, 279] on span "Uber Eats" at bounding box center [1332, 286] width 83 height 18
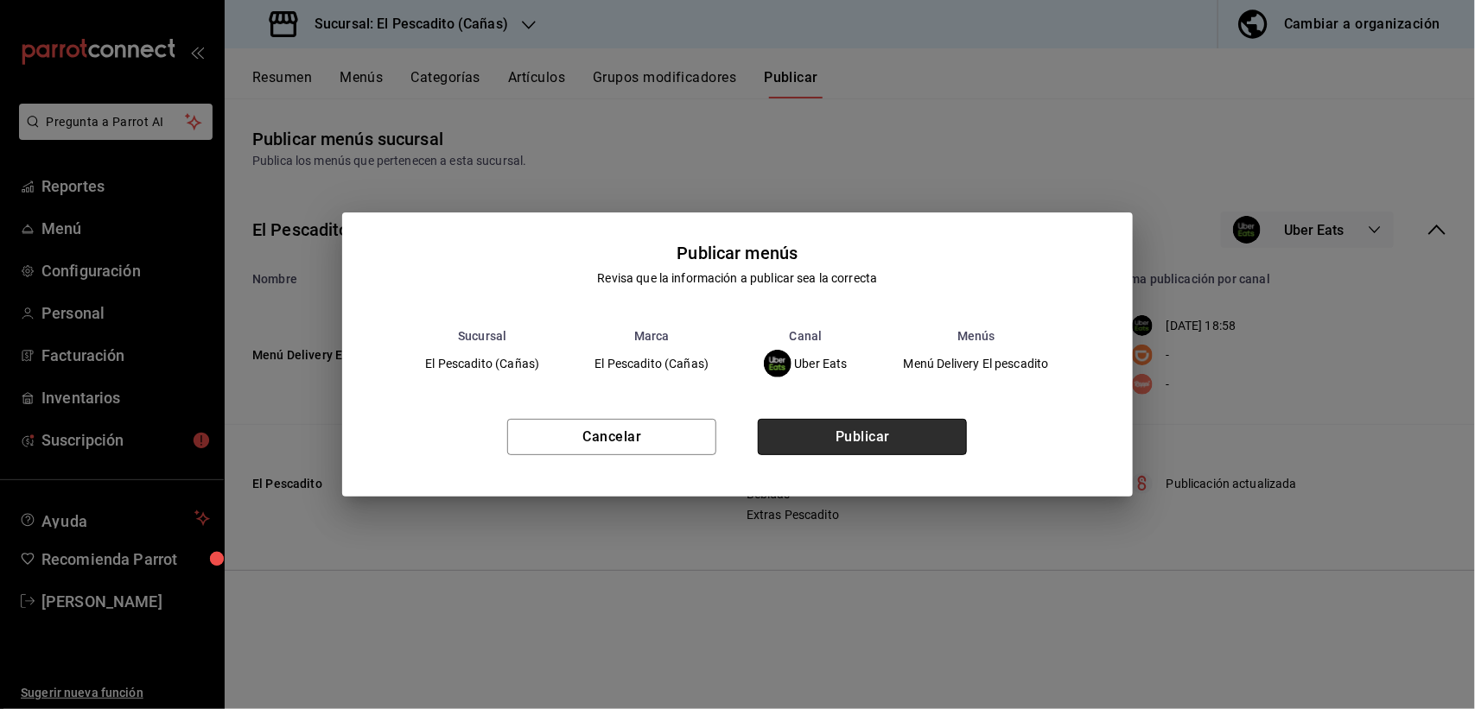
click at [921, 429] on button "Publicar" at bounding box center [862, 437] width 209 height 36
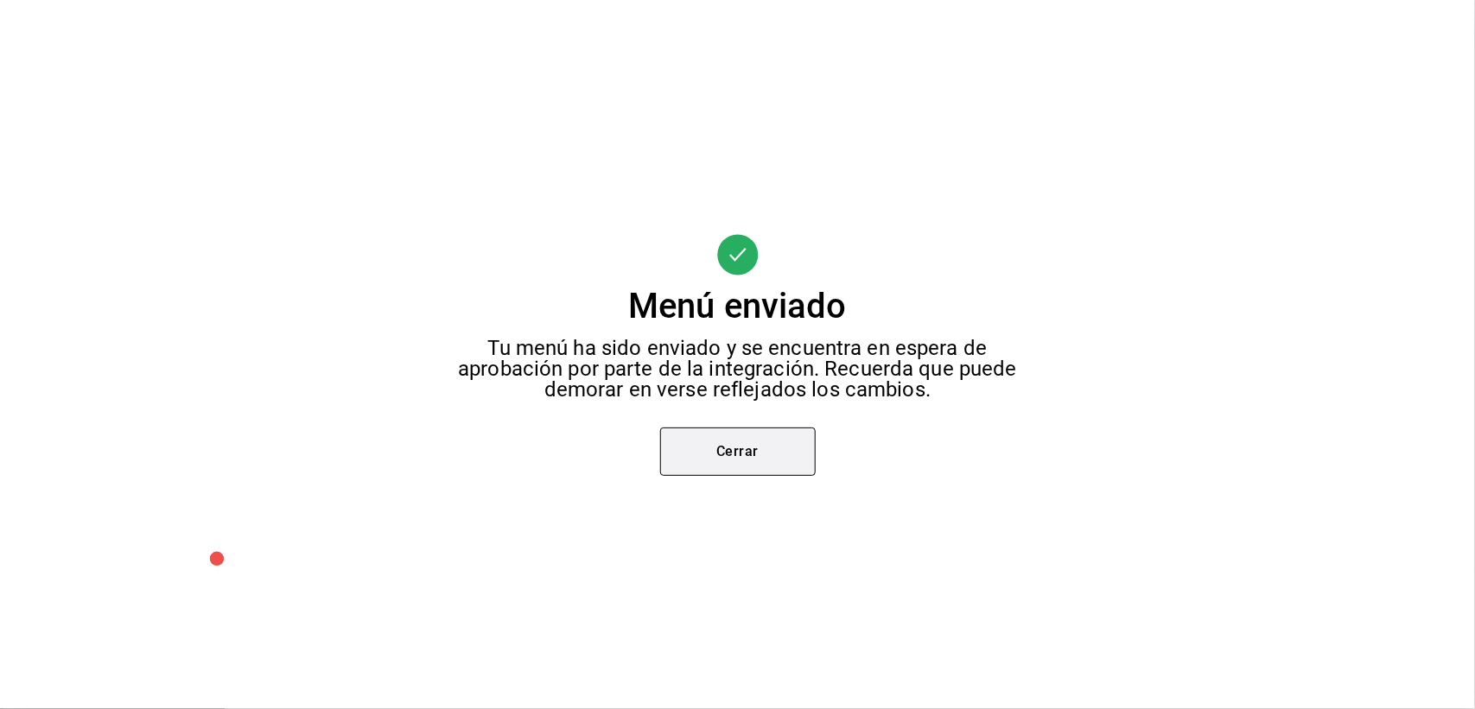
click at [787, 442] on button "Cerrar" at bounding box center [738, 452] width 156 height 48
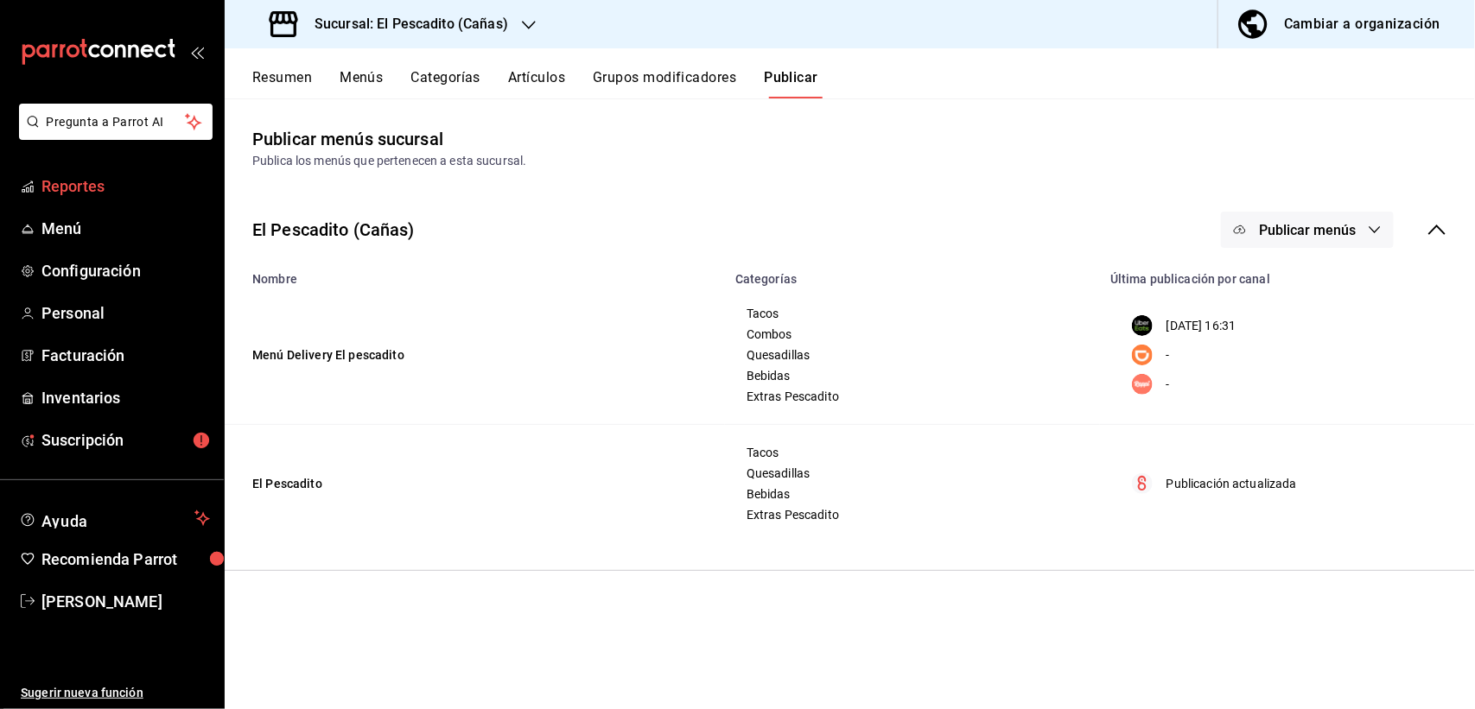
click at [84, 190] on span "Reportes" at bounding box center [125, 186] width 168 height 23
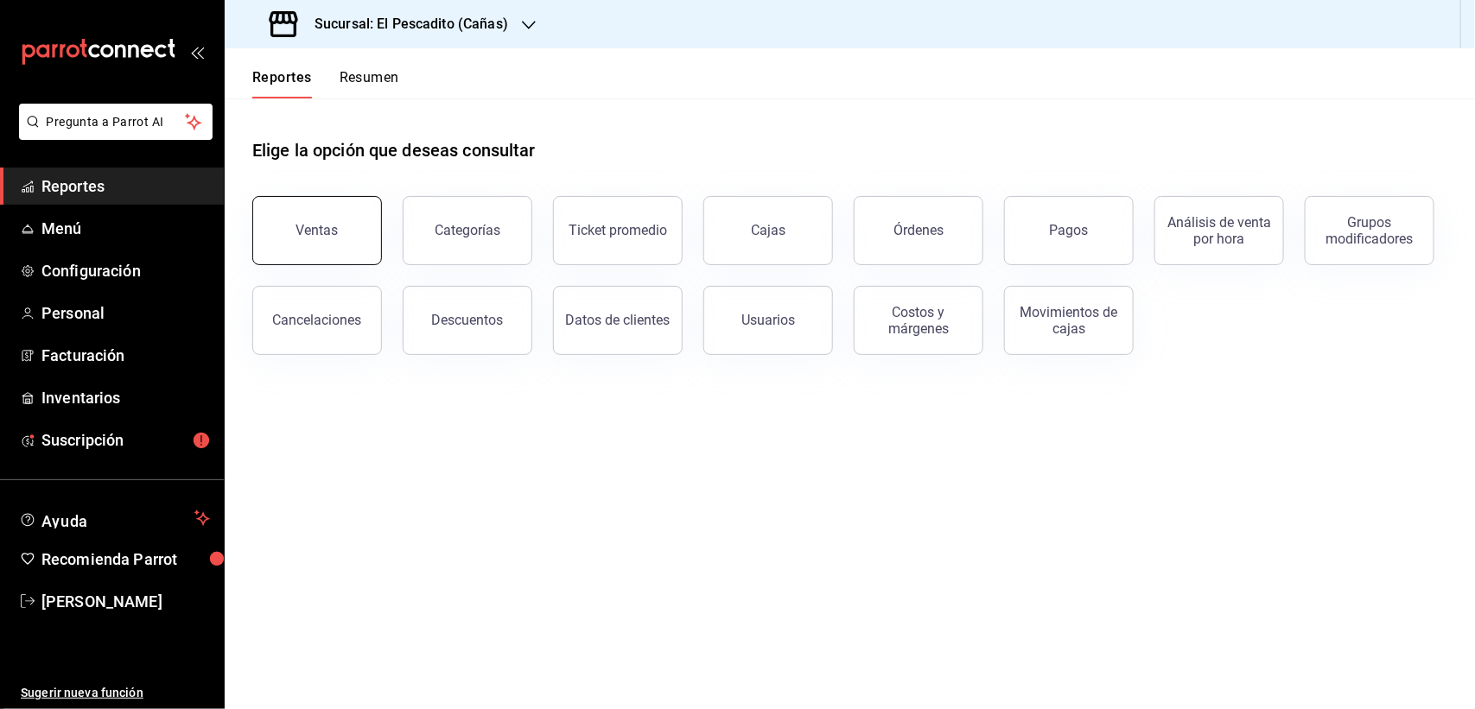
click at [281, 234] on button "Ventas" at bounding box center [317, 230] width 130 height 69
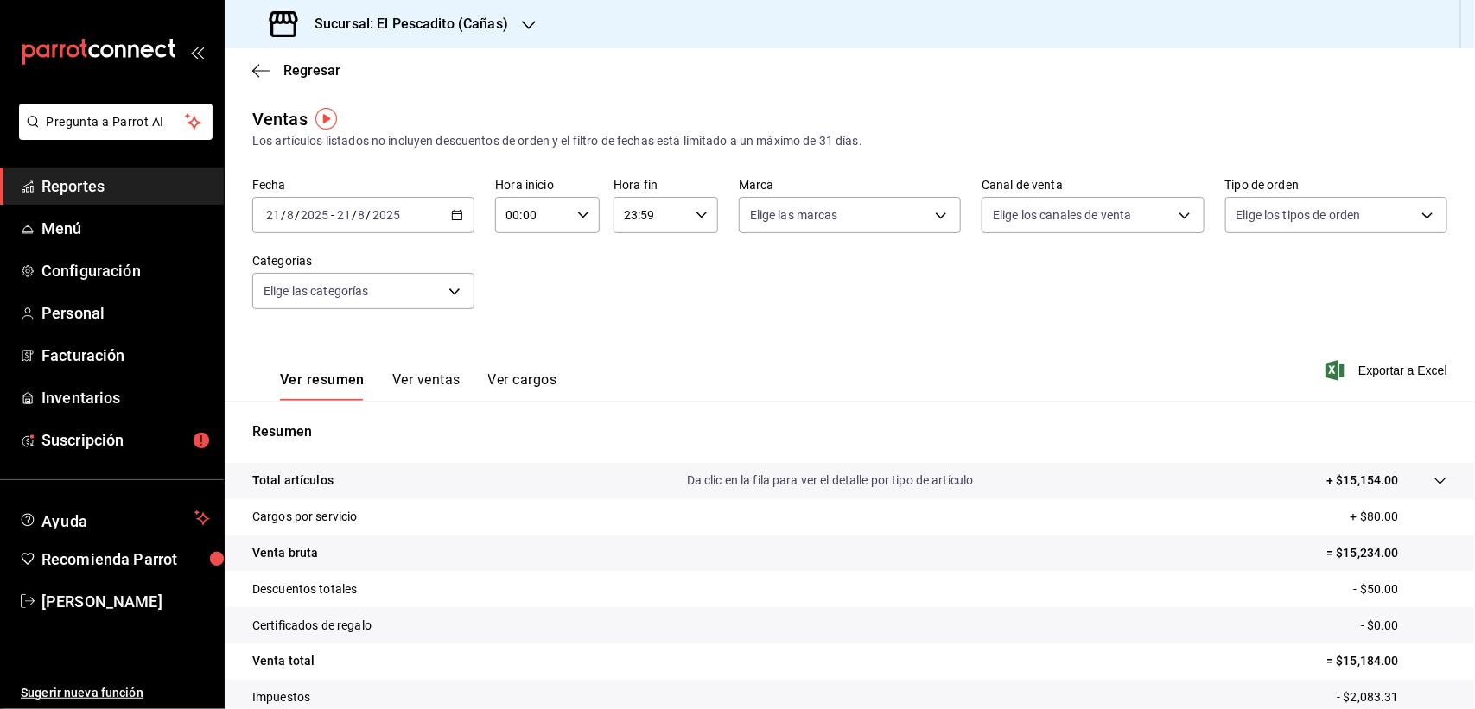
click at [459, 205] on div "[DATE] [DATE] - [DATE] [DATE]" at bounding box center [363, 215] width 222 height 36
click at [308, 386] on span "Mes actual" at bounding box center [334, 384] width 134 height 18
click at [256, 69] on icon "button" at bounding box center [260, 71] width 17 height 16
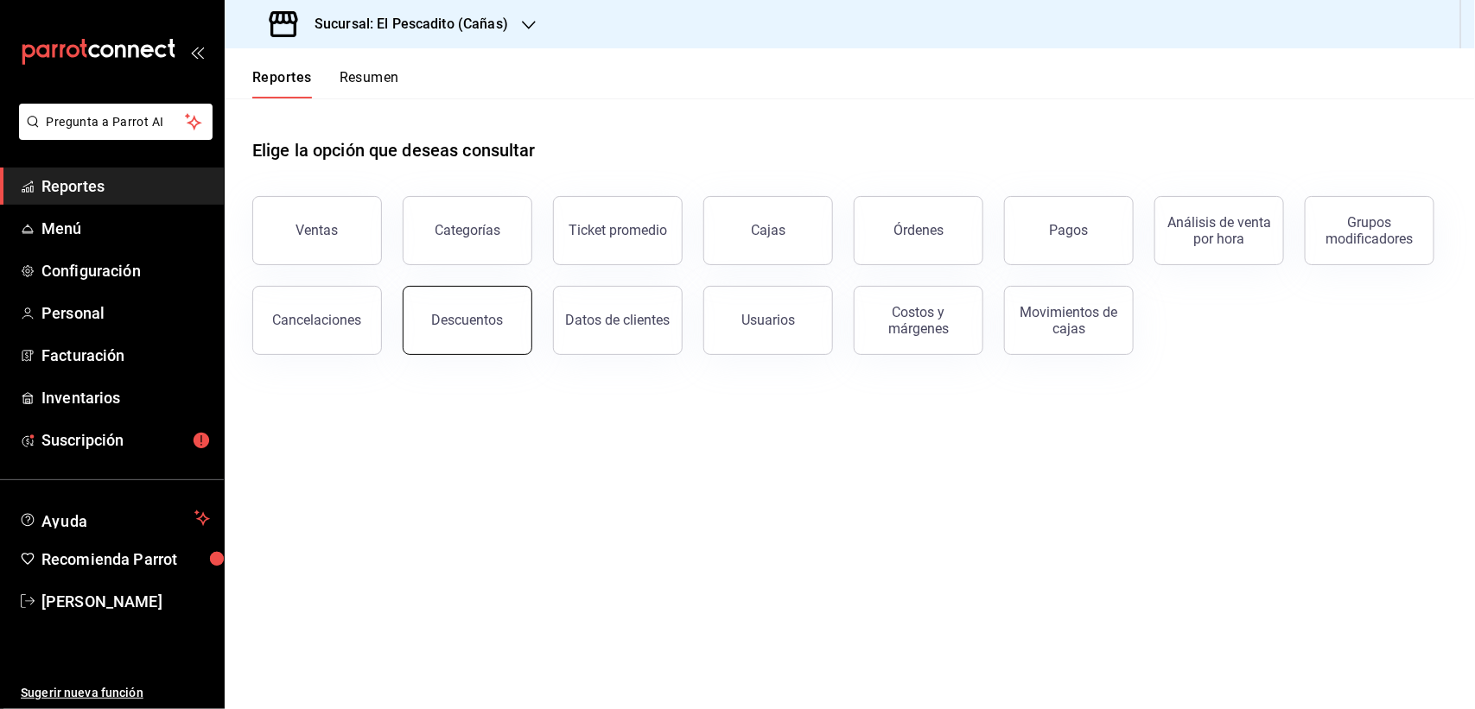
click at [452, 326] on div "Descuentos" at bounding box center [468, 320] width 72 height 16
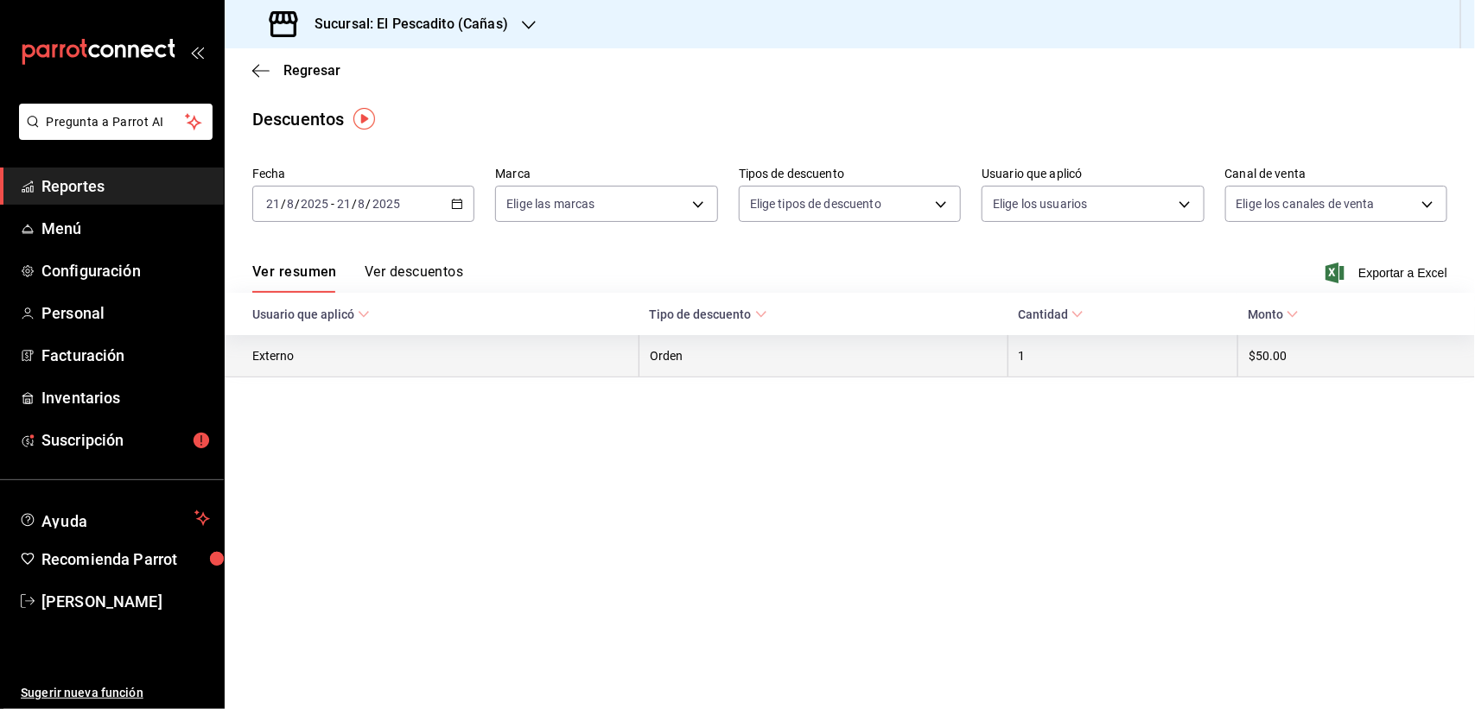
click at [394, 378] on table "Usuario que aplicó Tipo de descuento Cantidad Monto Externo Orden 1 $50.00" at bounding box center [850, 335] width 1250 height 85
click at [399, 367] on th "Externo" at bounding box center [432, 356] width 415 height 42
click at [570, 348] on th "Externo" at bounding box center [432, 356] width 415 height 42
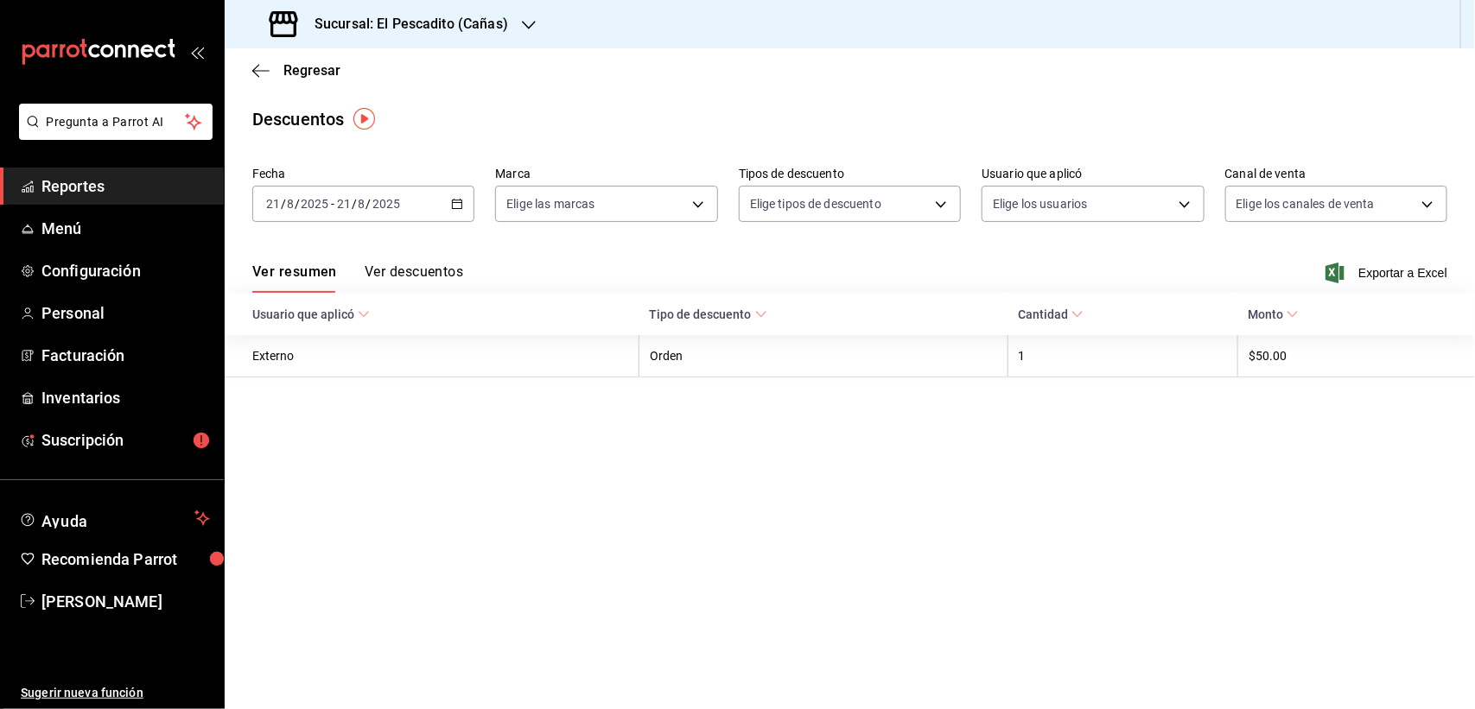
click at [358, 314] on icon at bounding box center [364, 314] width 12 height 12
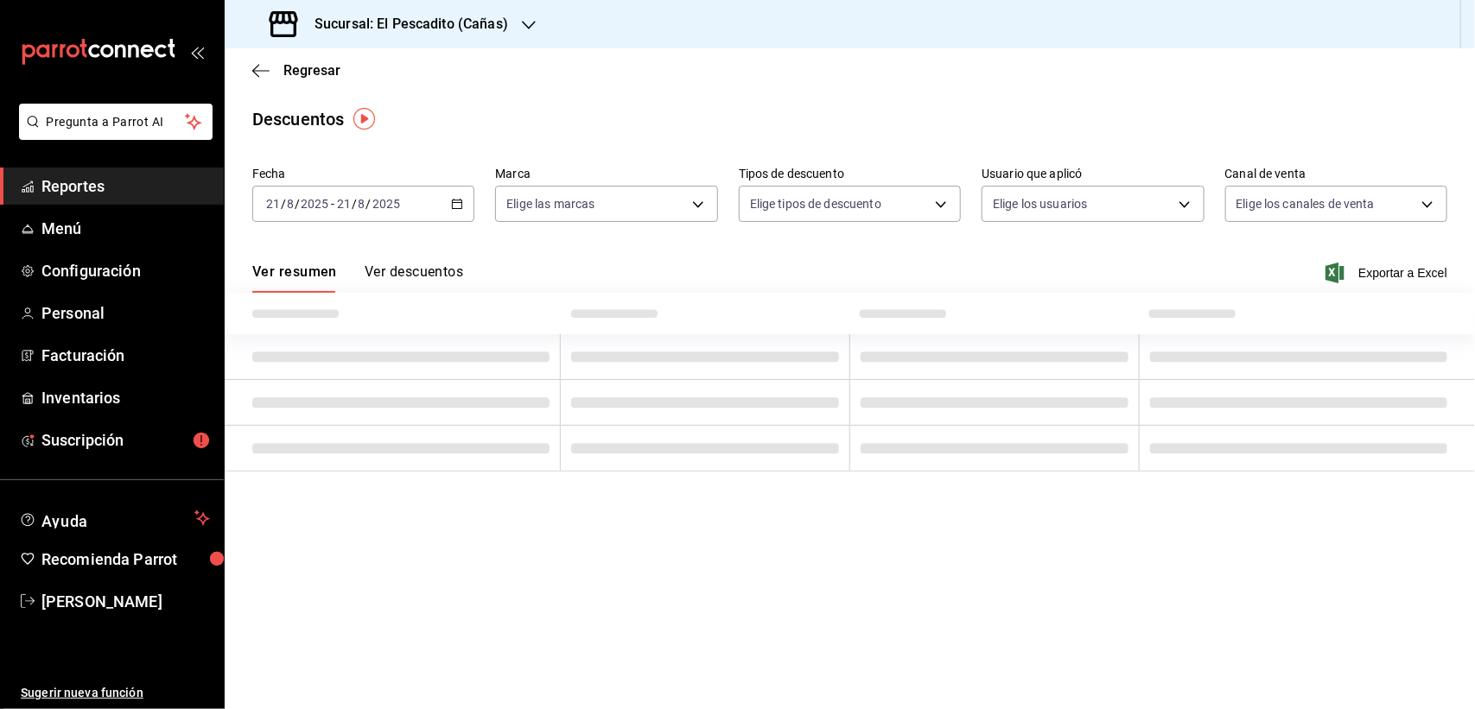
click at [411, 268] on button "Ver descuentos" at bounding box center [414, 278] width 98 height 29
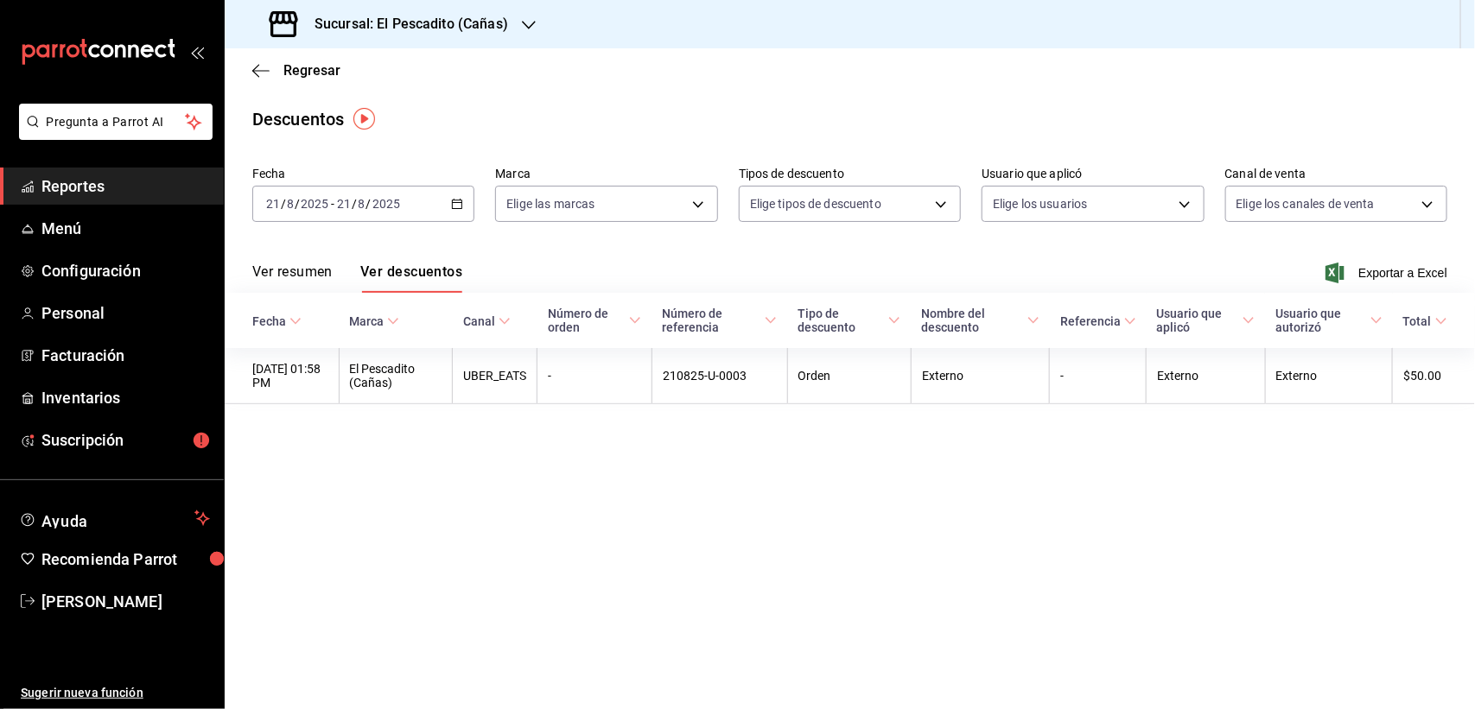
click at [461, 200] on icon "button" at bounding box center [457, 204] width 12 height 12
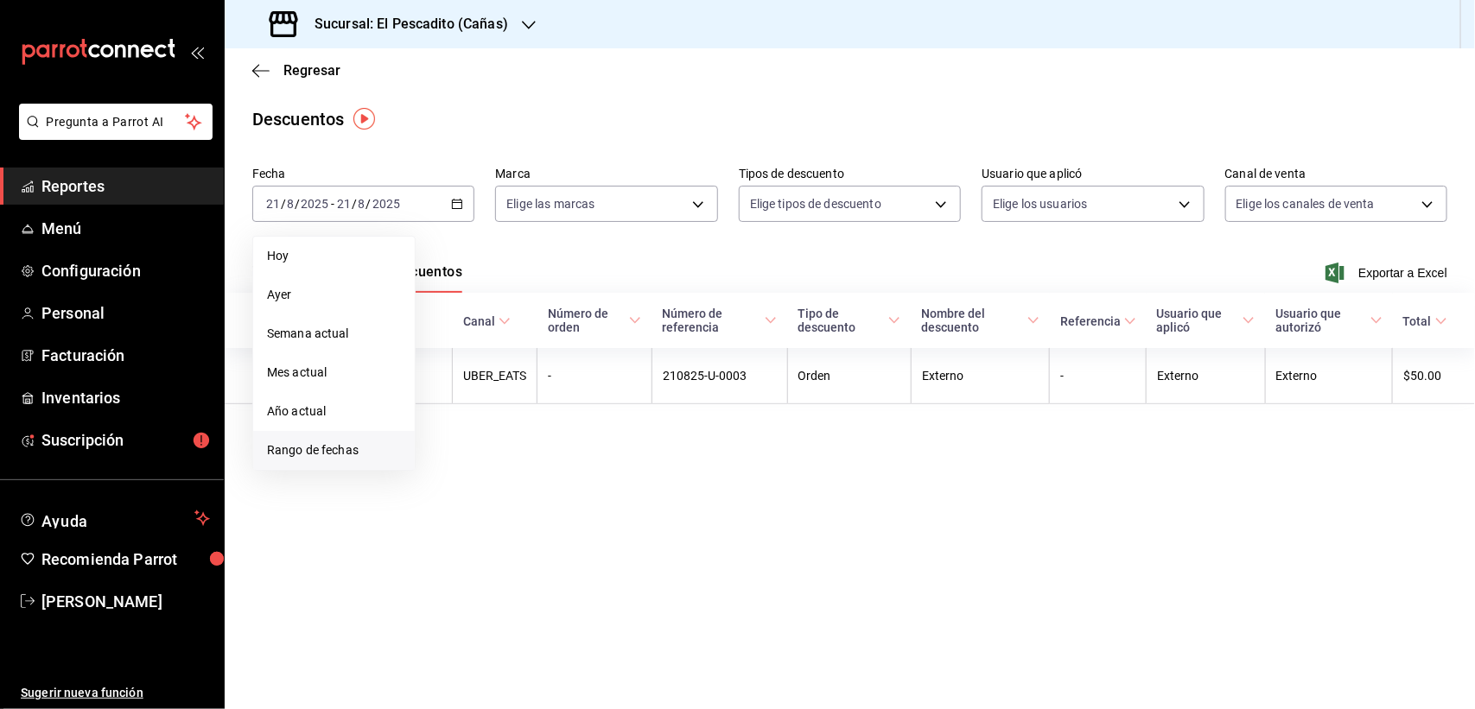
click at [369, 443] on span "Rango de fechas" at bounding box center [334, 451] width 134 height 18
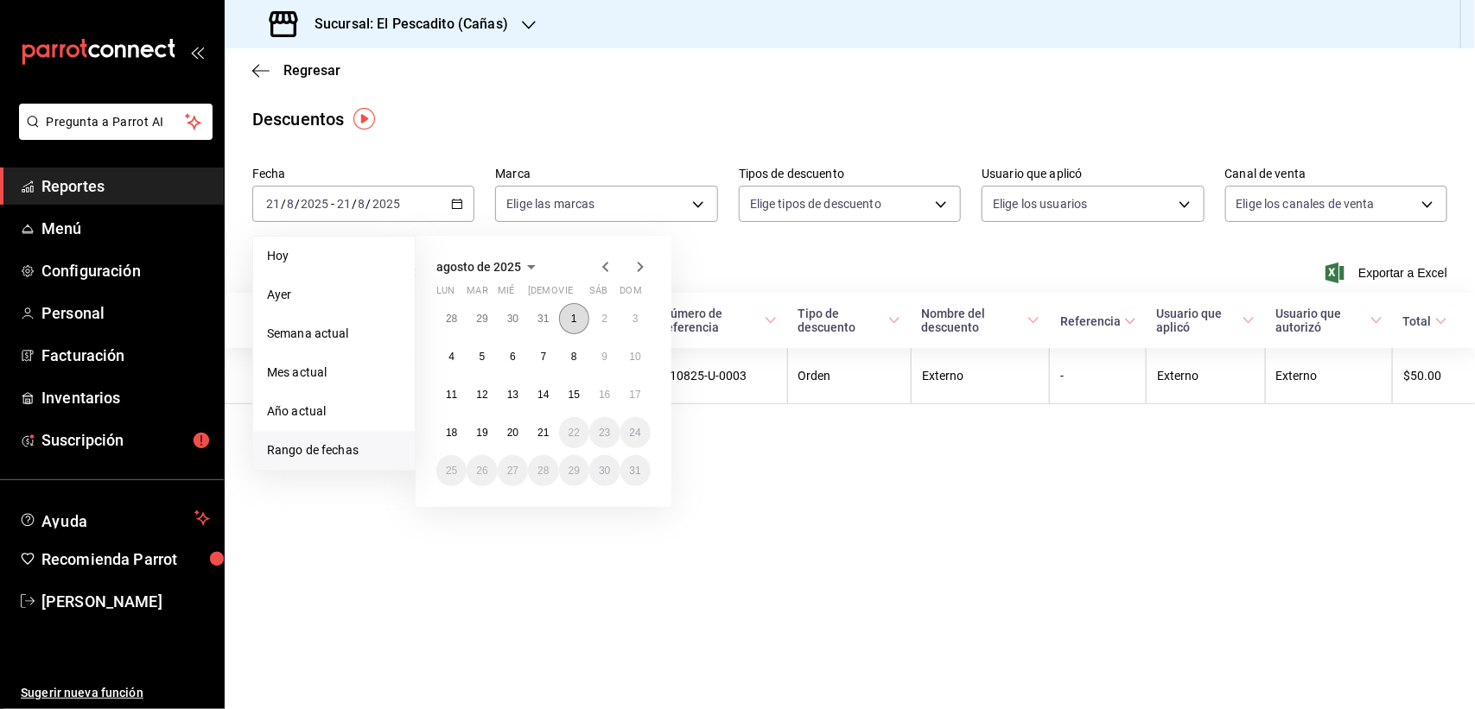
click at [567, 321] on button "1" at bounding box center [574, 318] width 30 height 31
click at [546, 427] on abbr "21" at bounding box center [542, 433] width 11 height 12
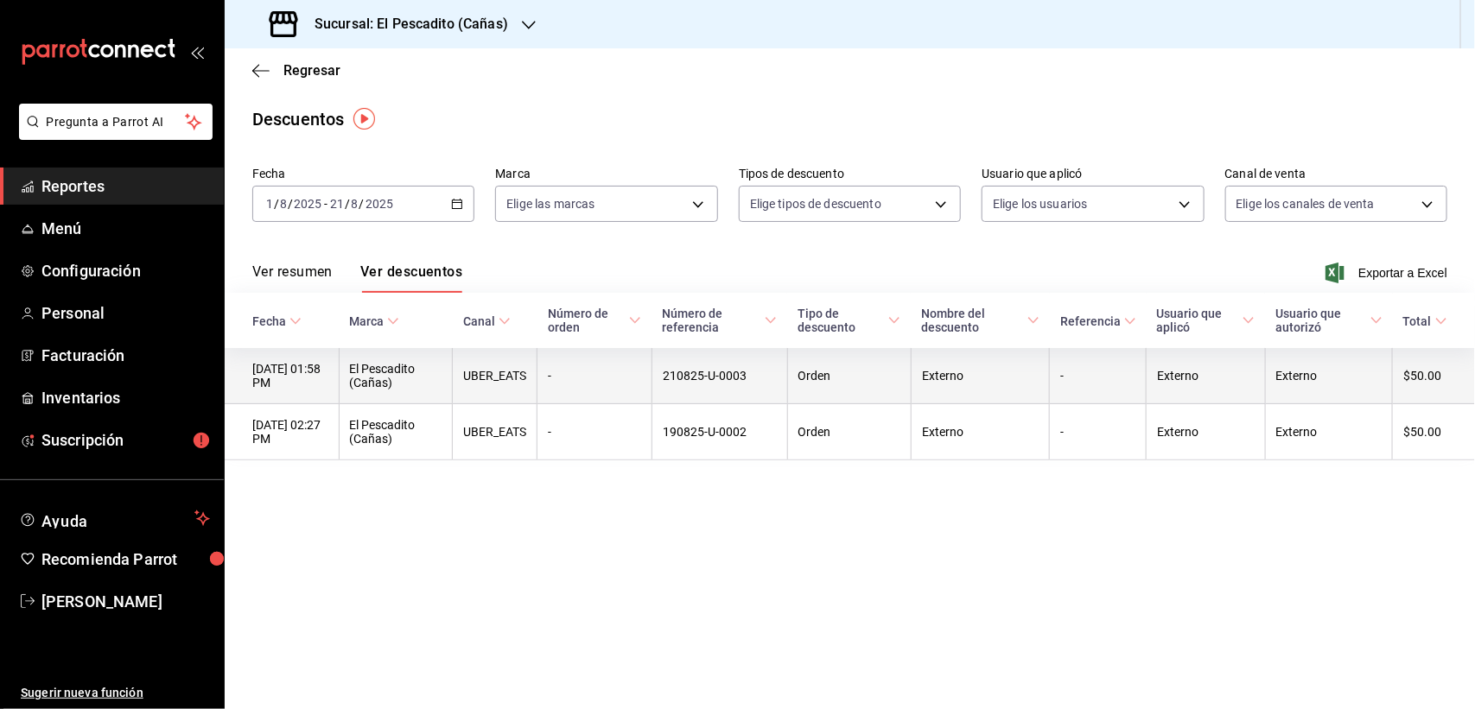
click at [537, 378] on th "UBER_EATS" at bounding box center [495, 376] width 85 height 56
click at [292, 380] on th "[DATE] 01:58 PM" at bounding box center [282, 376] width 114 height 56
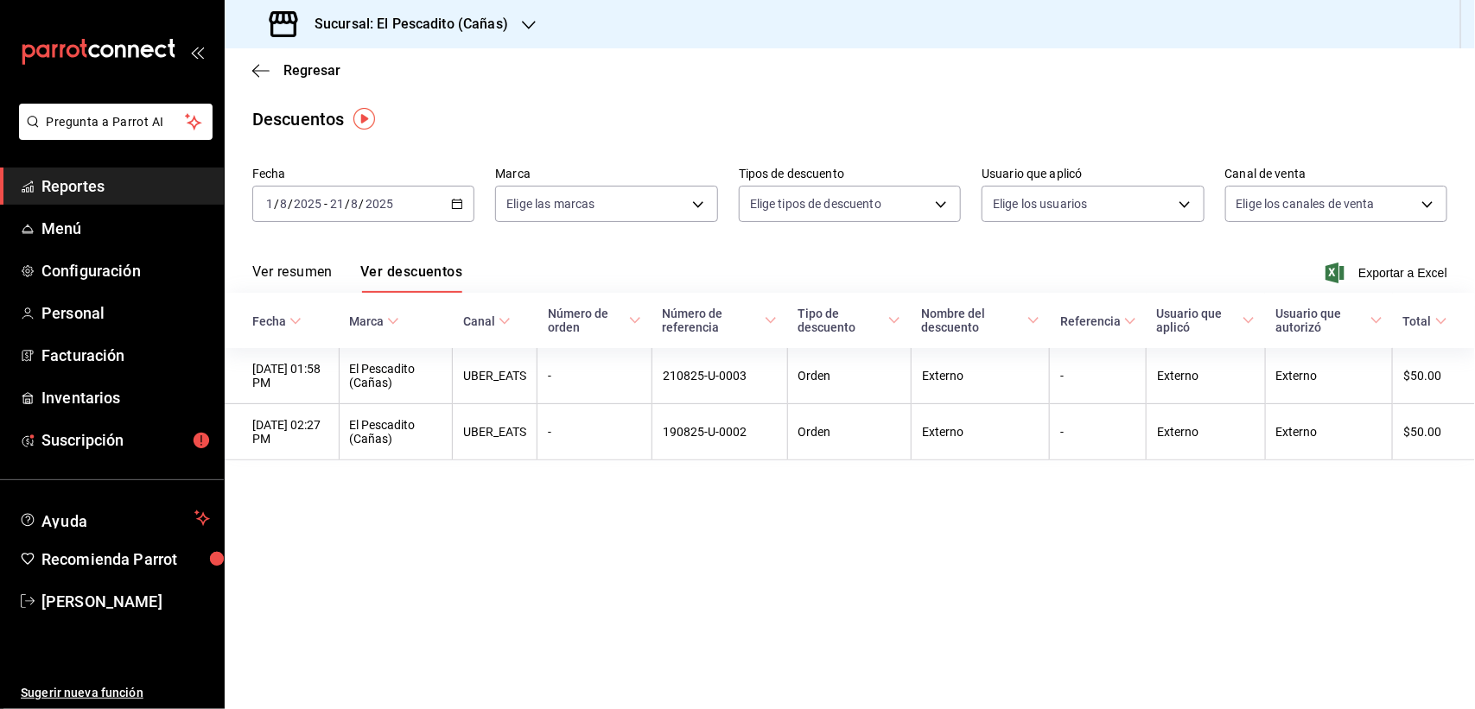
click at [92, 184] on span "Reportes" at bounding box center [125, 186] width 168 height 23
